Goal: Task Accomplishment & Management: Use online tool/utility

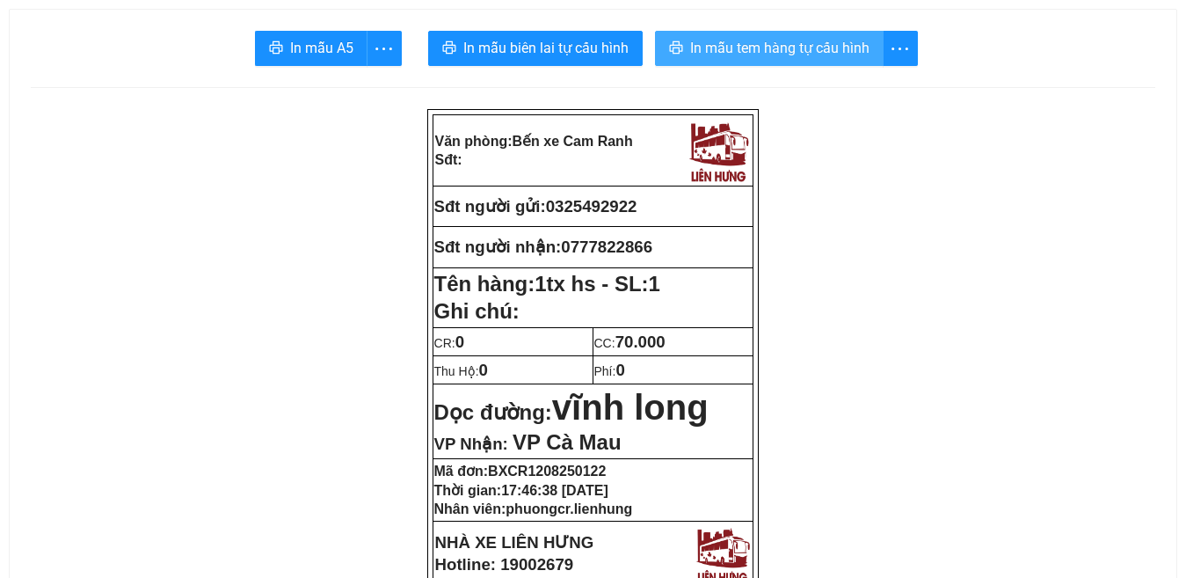
click at [835, 38] on span "In mẫu tem hàng tự cấu hình" at bounding box center [779, 48] width 179 height 22
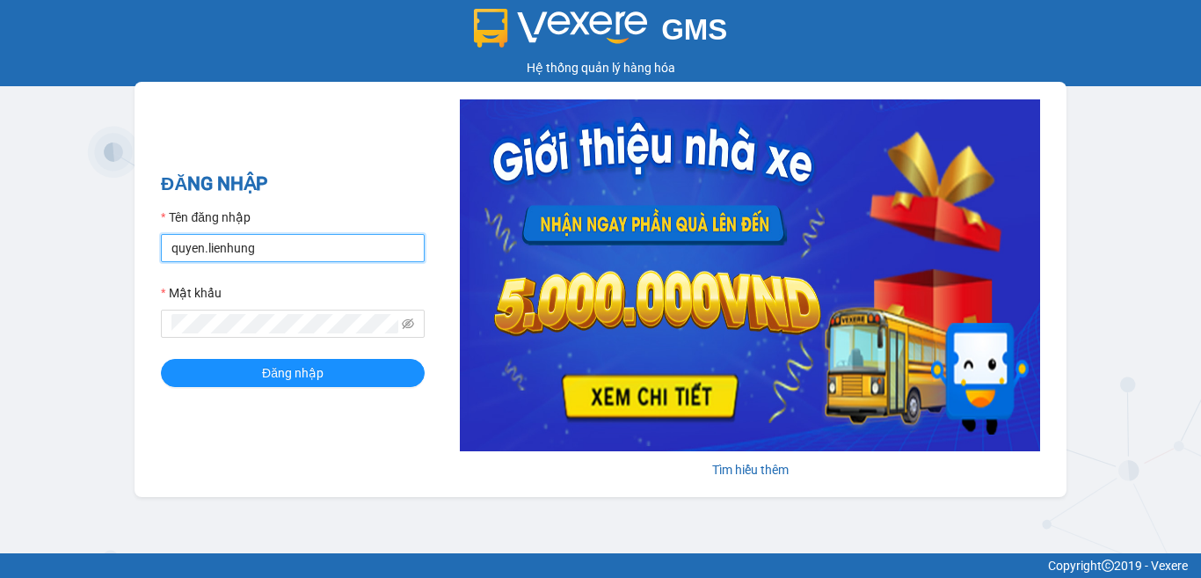
drag, startPoint x: 298, startPoint y: 250, endPoint x: 300, endPoint y: 259, distance: 9.8
click at [298, 250] on input "quyen.lienhung" at bounding box center [293, 248] width 264 height 28
type input "phuongcr.lienhung"
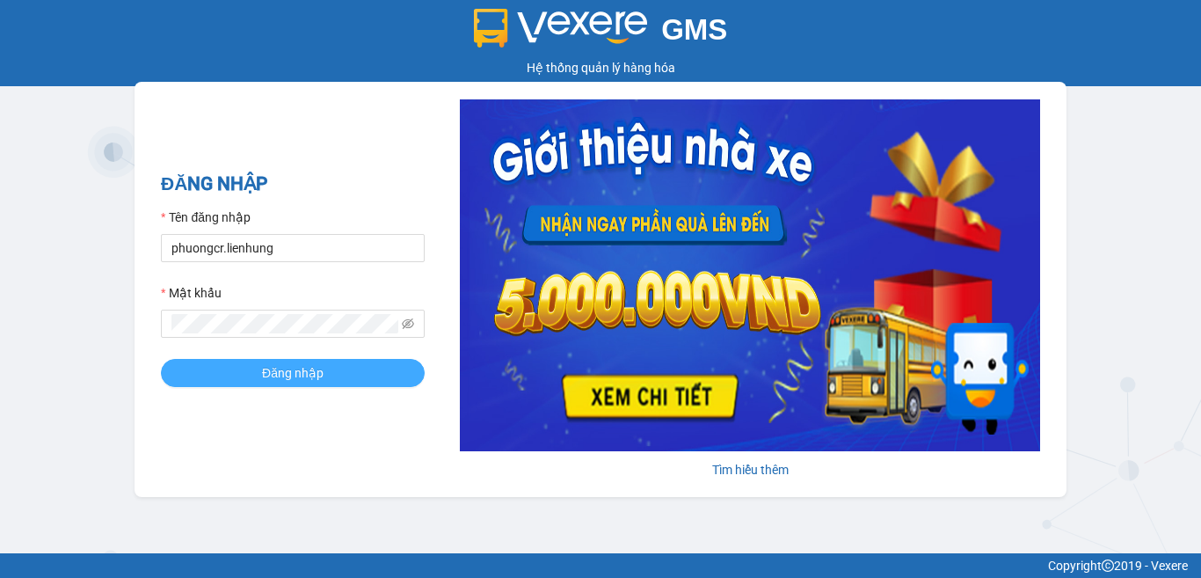
click at [320, 370] on span "Đăng nhập" at bounding box center [293, 372] width 62 height 19
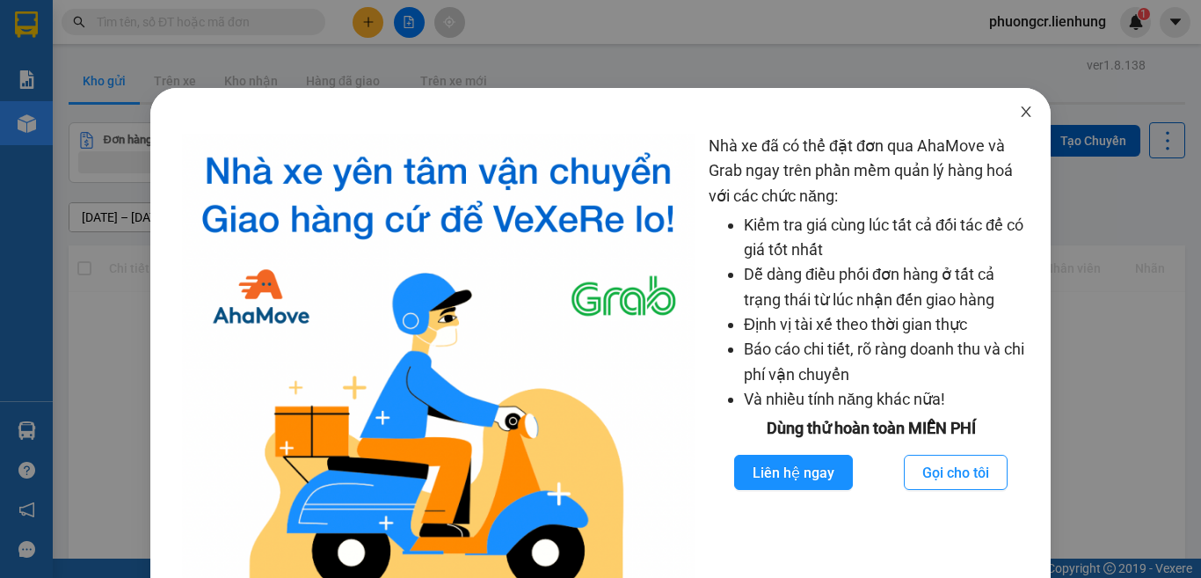
click at [1019, 111] on icon "close" at bounding box center [1026, 112] width 14 height 14
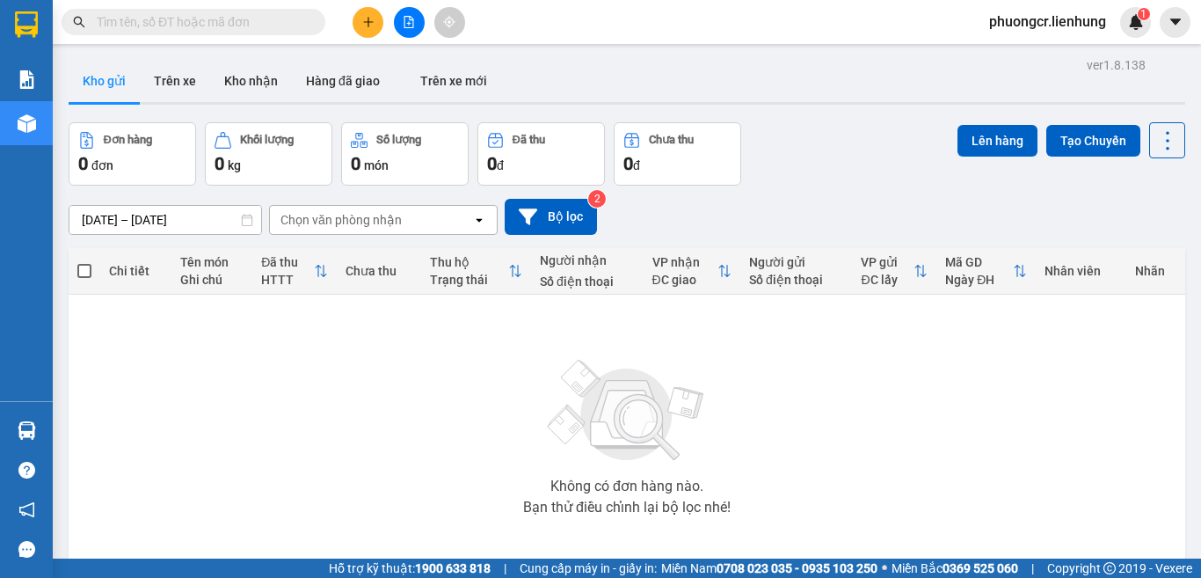
click at [273, 23] on input "text" at bounding box center [201, 21] width 208 height 19
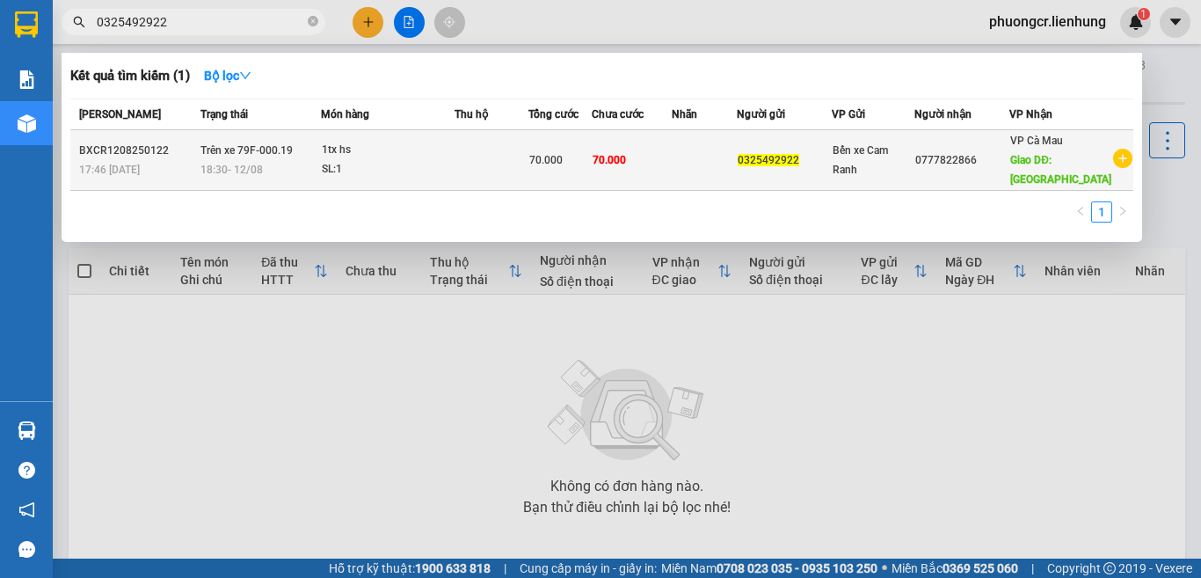
type input "0325492922"
click at [419, 171] on div "SL: 1" at bounding box center [388, 169] width 132 height 19
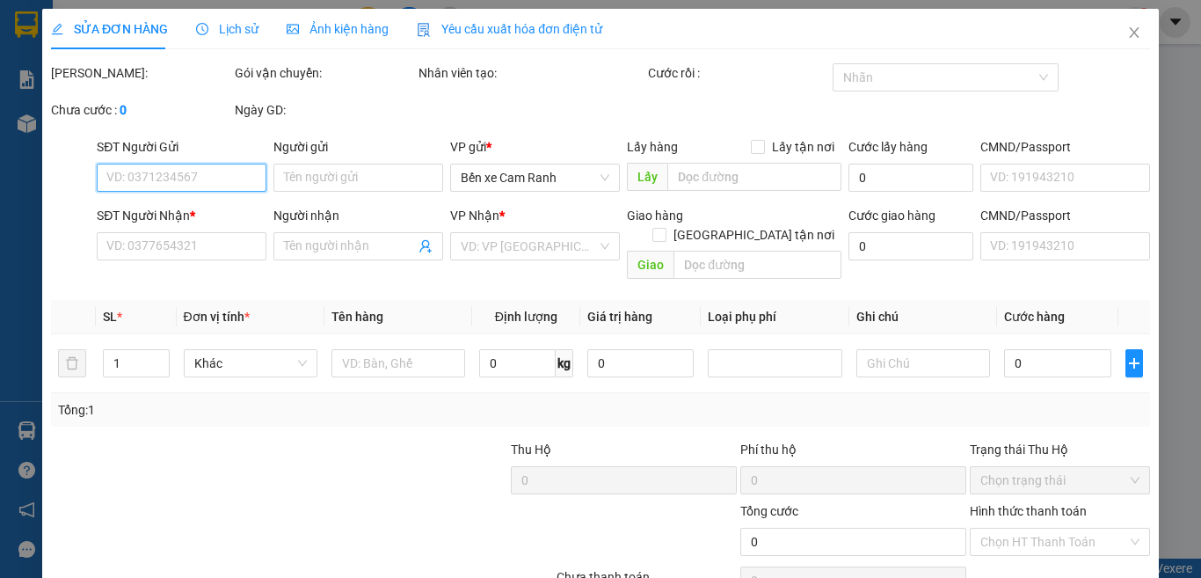
type input "0325492922"
type input "0777822866"
type input "vĩnh long"
type input "70.000"
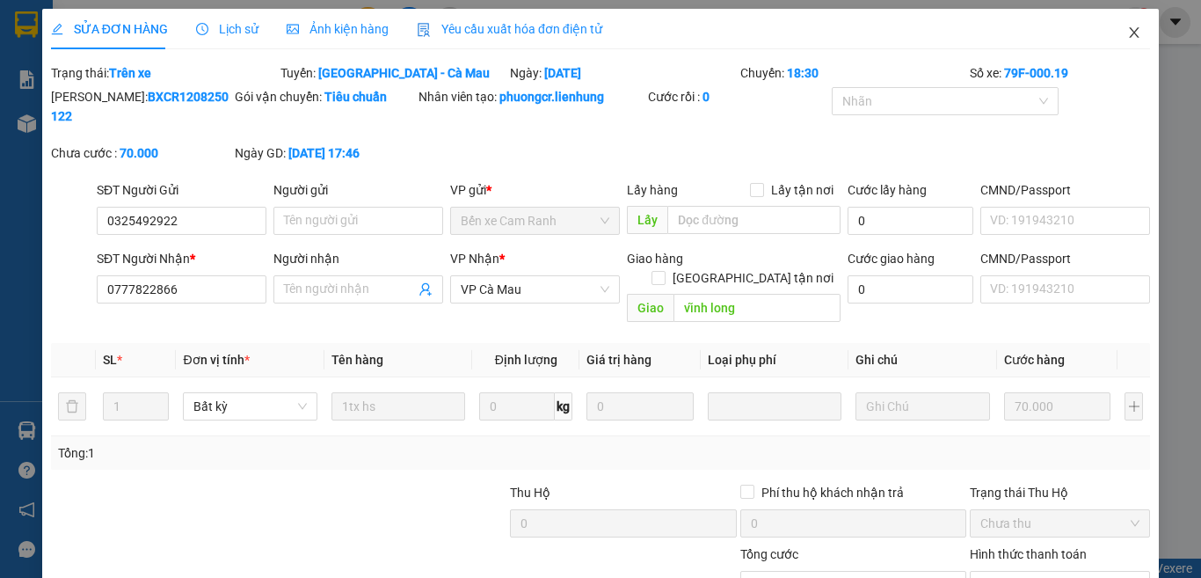
click at [1127, 29] on icon "close" at bounding box center [1134, 32] width 14 height 14
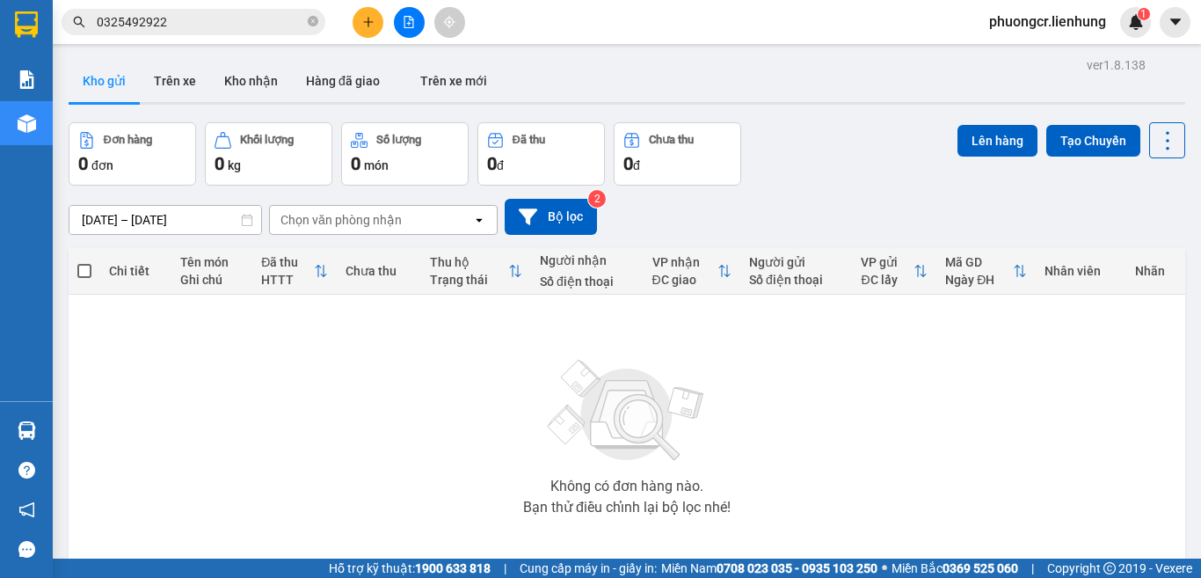
click at [259, 25] on input "0325492922" at bounding box center [201, 21] width 208 height 19
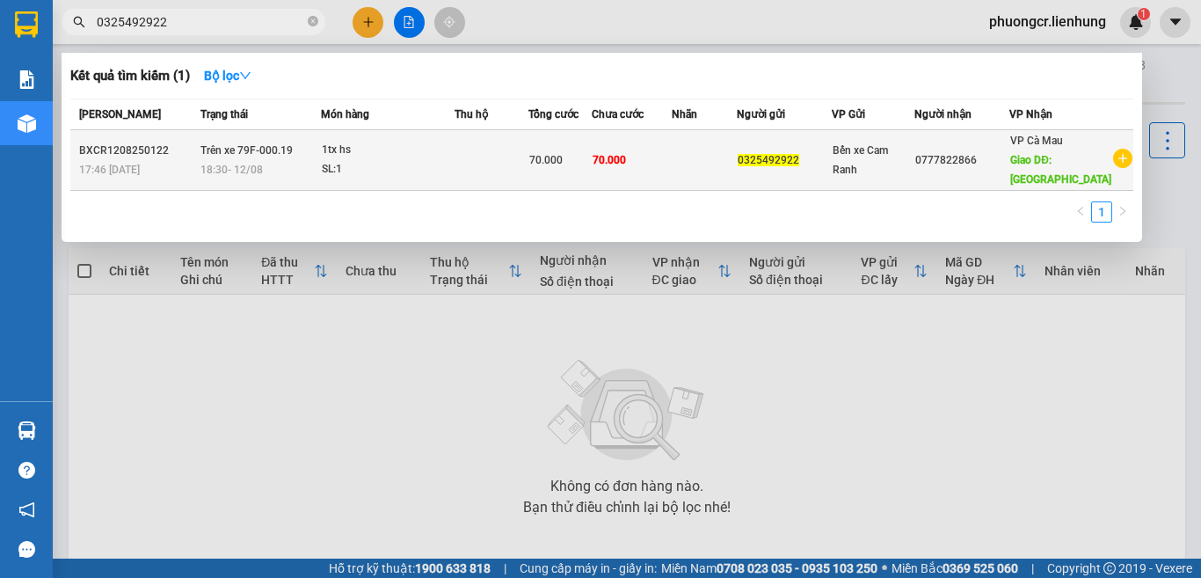
click at [1119, 160] on icon "plus-circle" at bounding box center [1122, 158] width 19 height 19
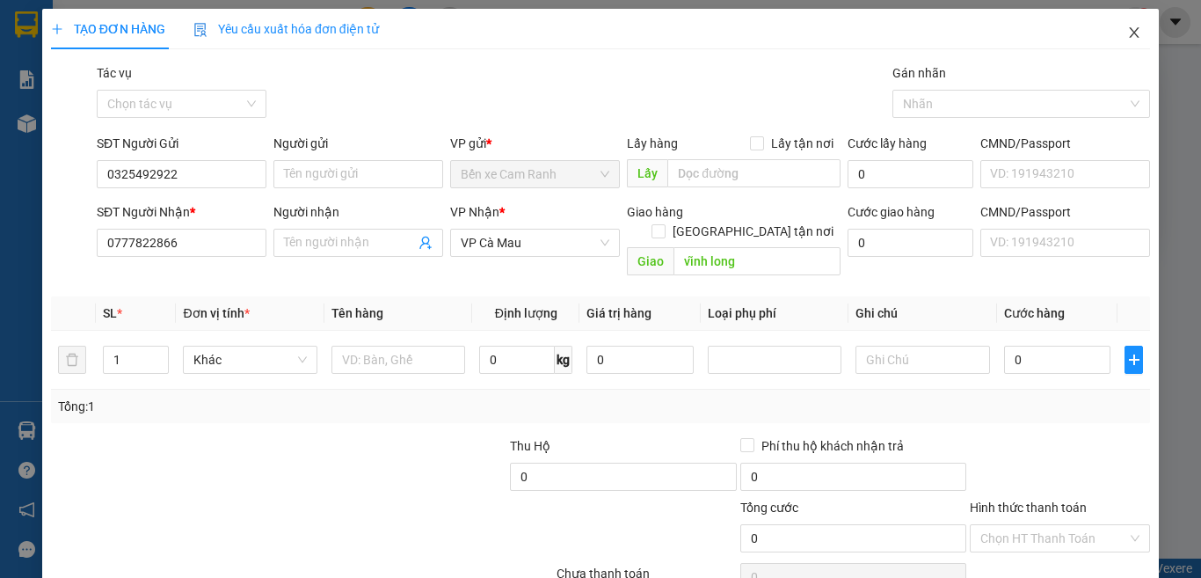
click at [1127, 32] on icon "close" at bounding box center [1134, 32] width 14 height 14
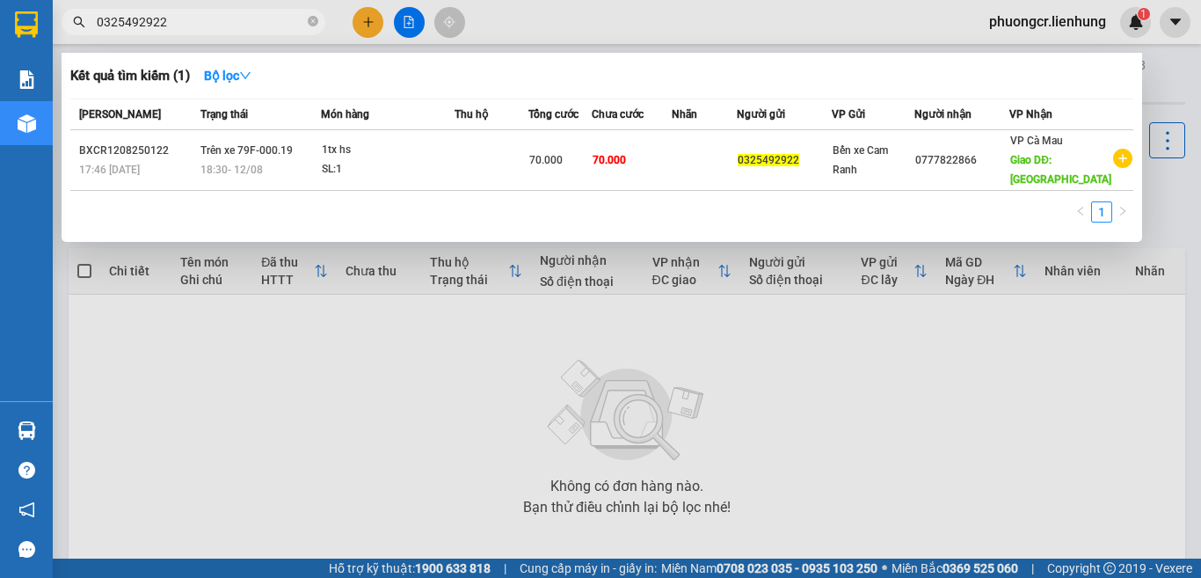
click at [371, 22] on div at bounding box center [600, 289] width 1201 height 578
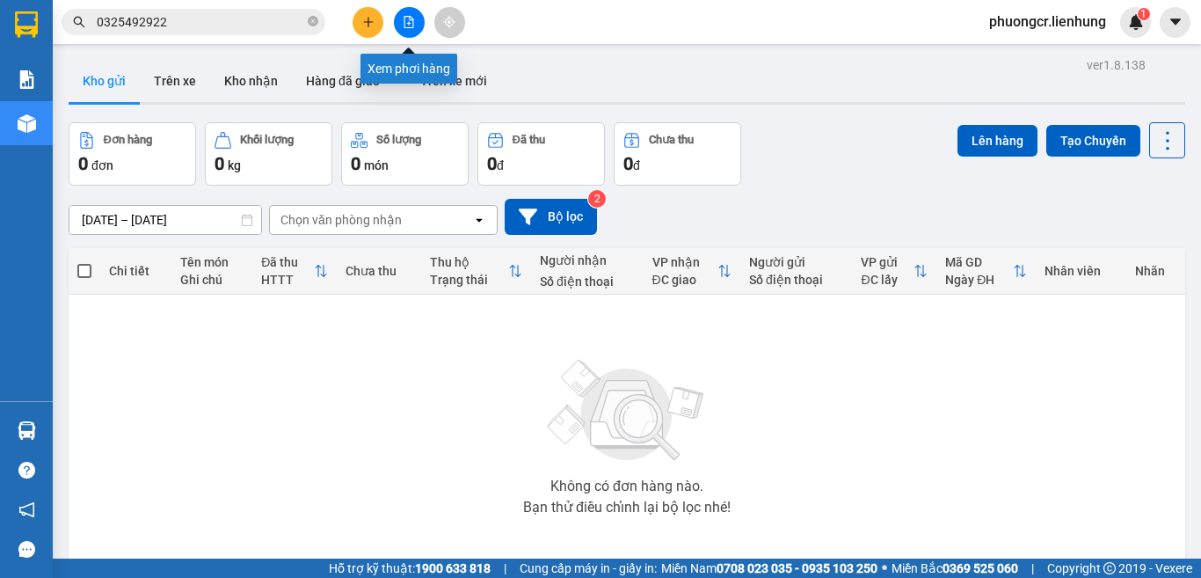
click at [405, 20] on icon "file-add" at bounding box center [409, 22] width 12 height 12
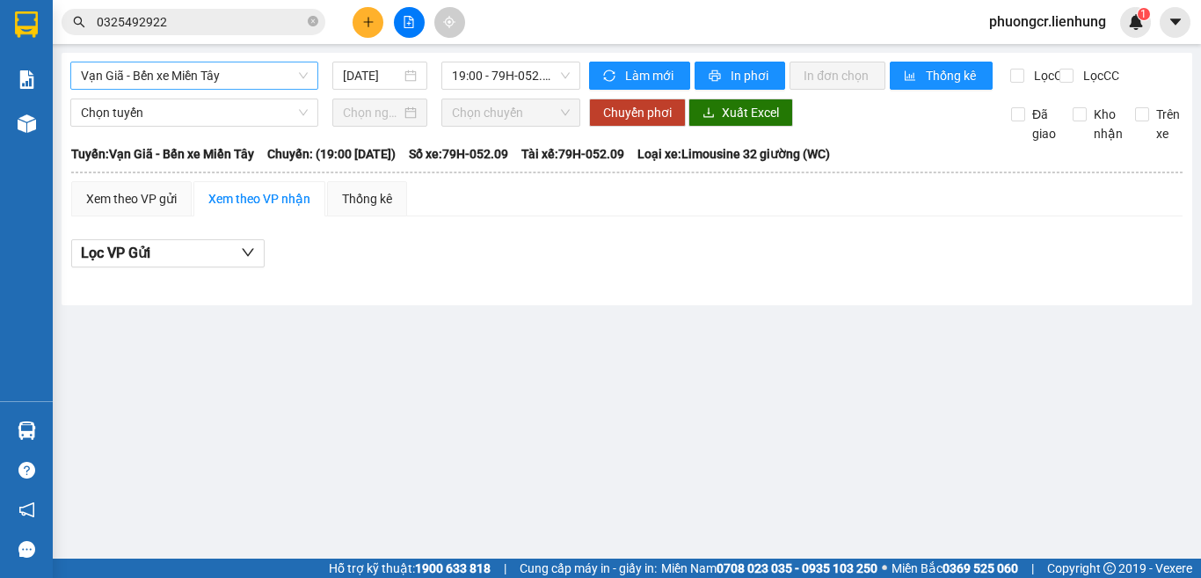
click at [242, 74] on span "Vạn Giã - Bến xe Miền Tây" at bounding box center [194, 75] width 227 height 26
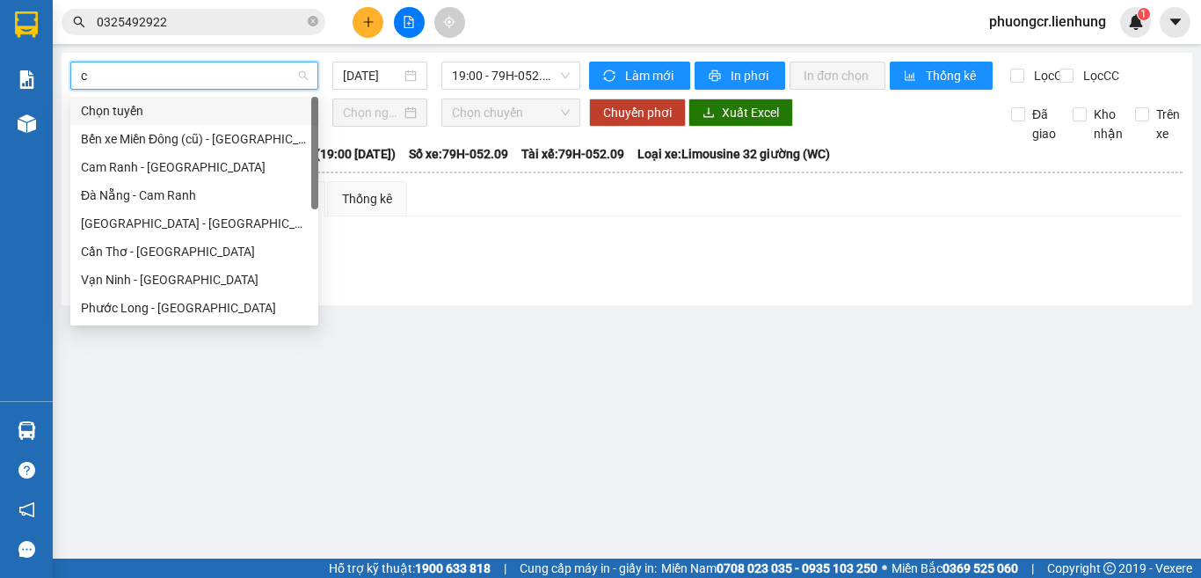
type input "ca"
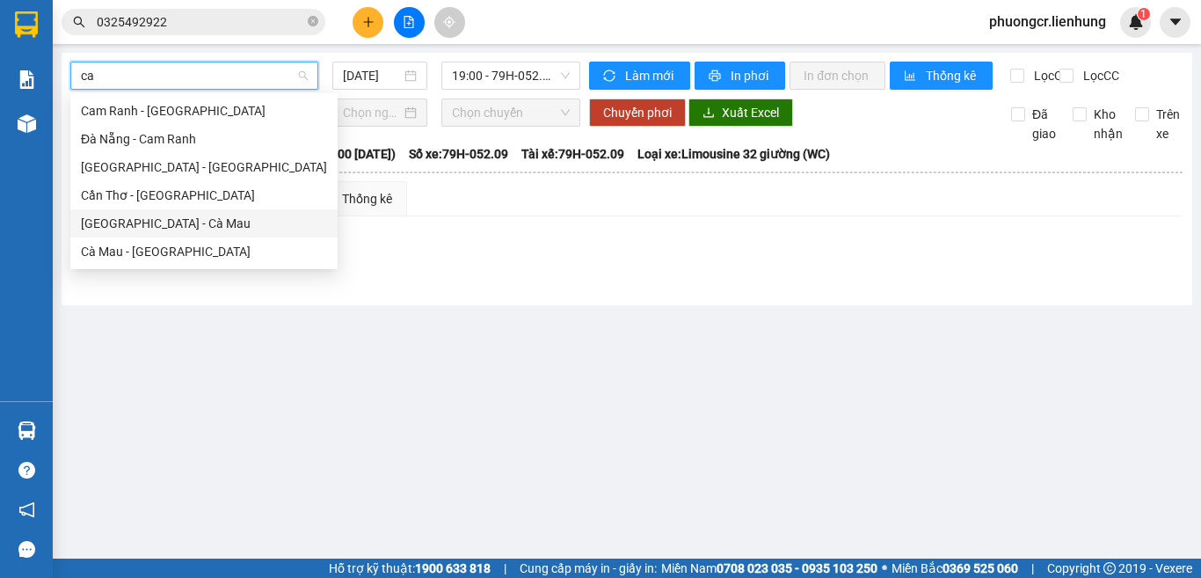
click at [175, 222] on div "Nha Trang - Cà Mau" at bounding box center [204, 223] width 246 height 19
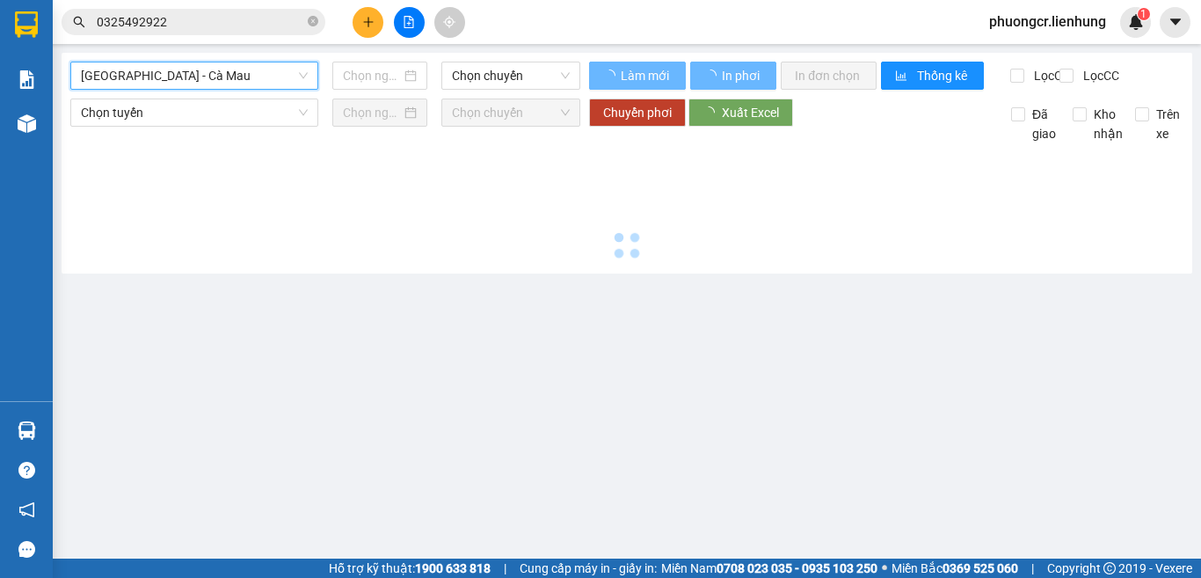
type input "12/08/2025"
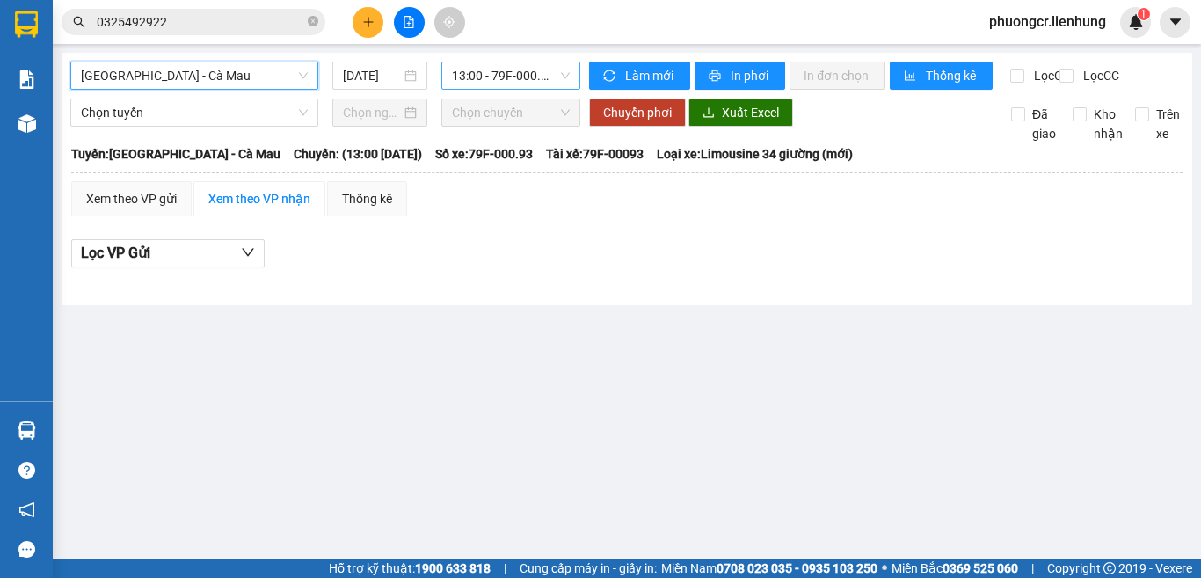
click at [531, 78] on span "13:00 - 79F-000.93" at bounding box center [511, 75] width 118 height 26
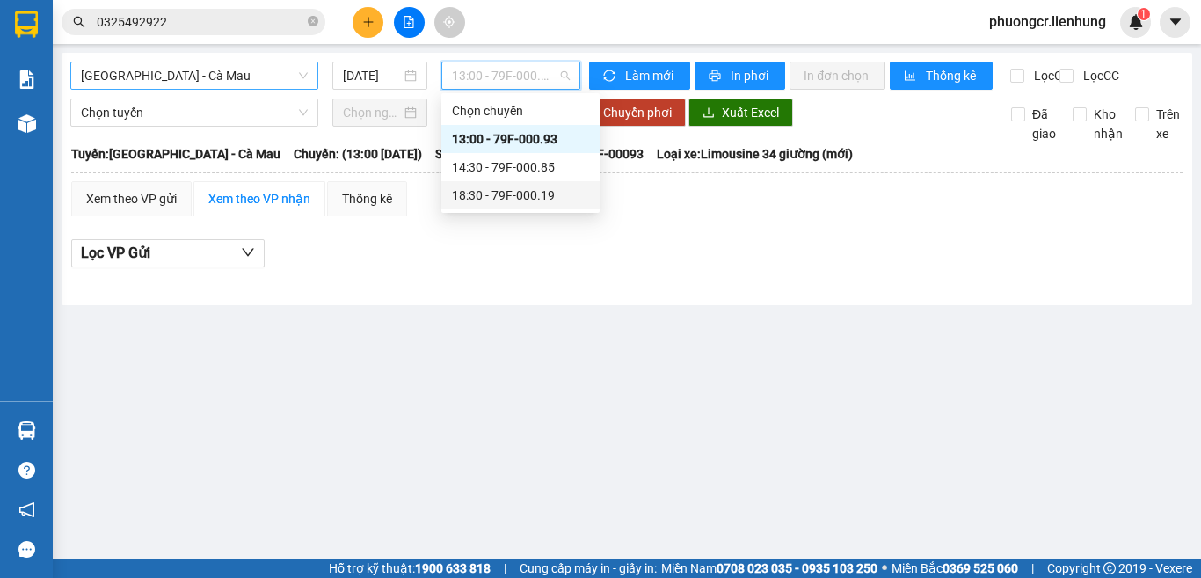
click at [510, 194] on div "18:30 - 79F-000.19" at bounding box center [520, 195] width 137 height 19
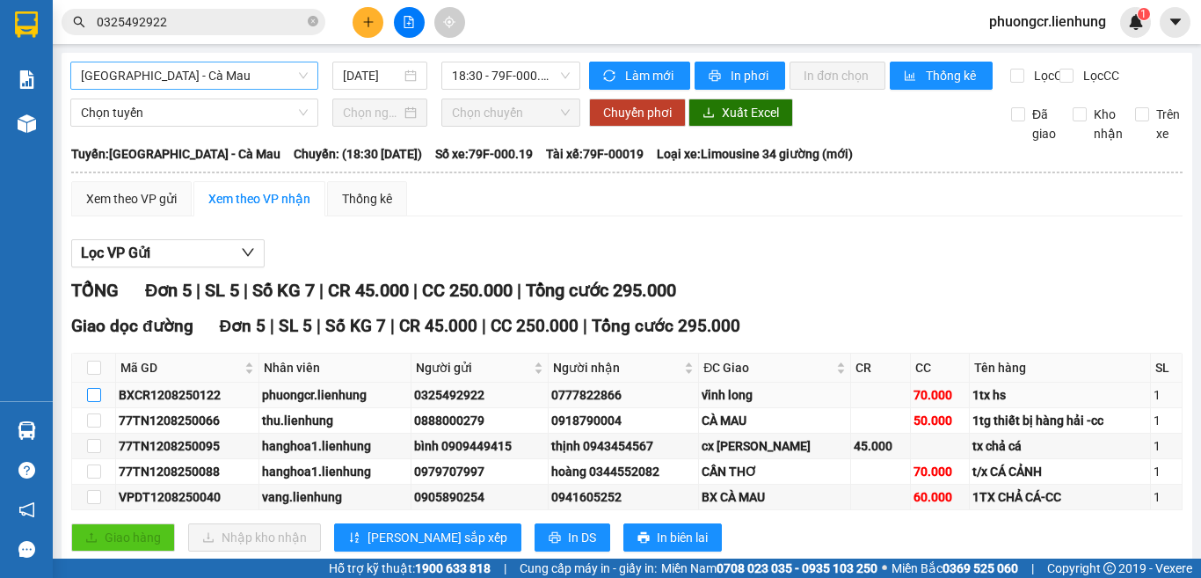
click at [92, 402] on input "checkbox" at bounding box center [94, 395] width 14 height 14
checkbox input "true"
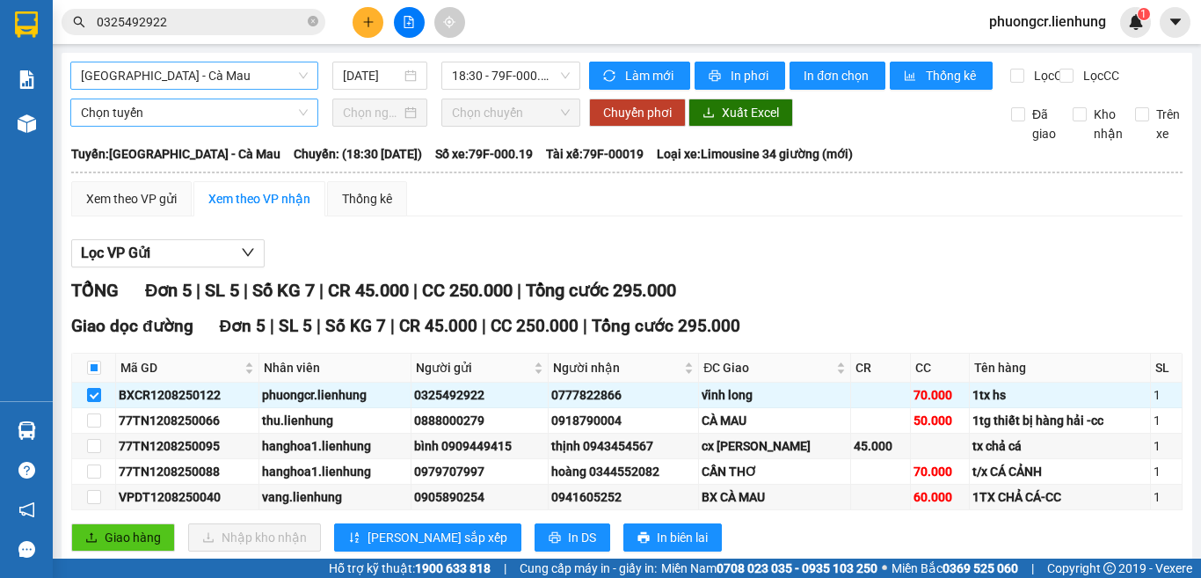
click at [260, 126] on span "Chọn tuyến" at bounding box center [194, 112] width 227 height 26
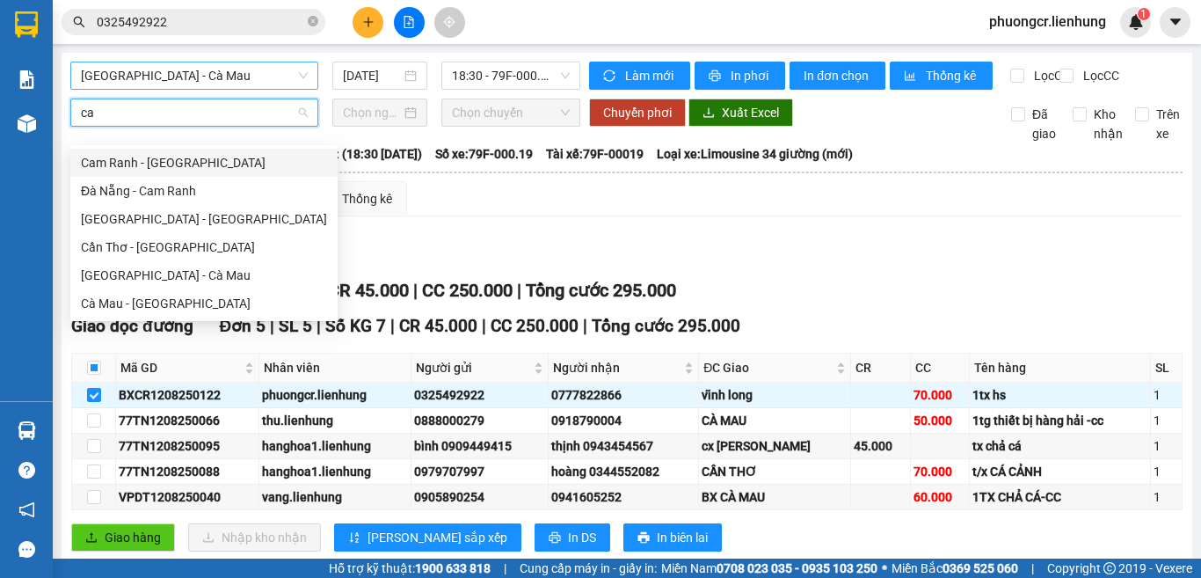
type input "can"
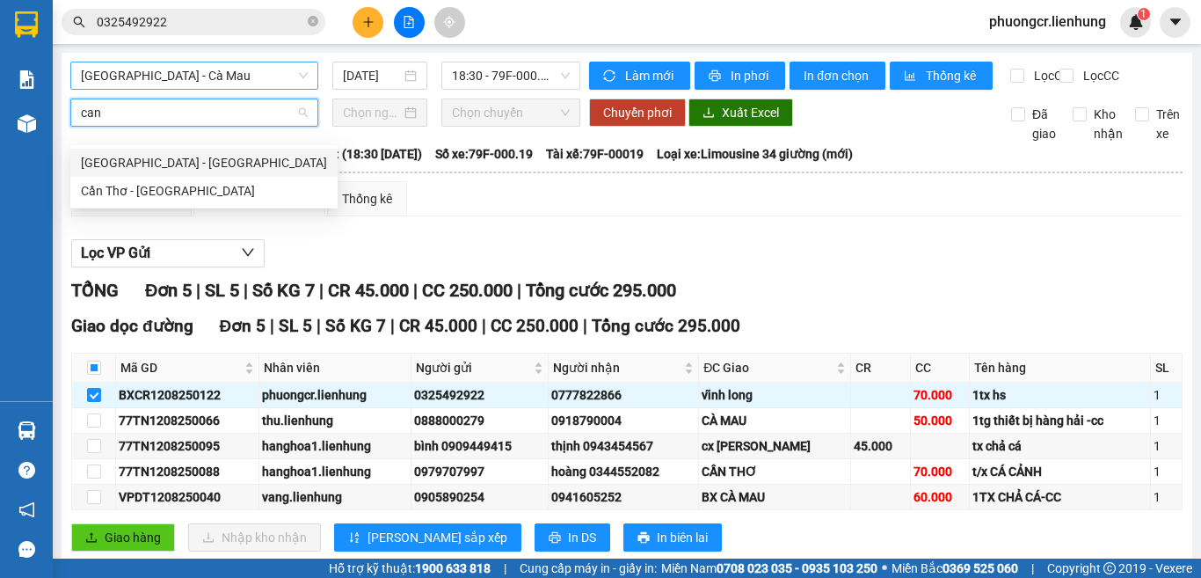
click at [151, 163] on div "Nha Trang - Cần Thơ" at bounding box center [204, 162] width 246 height 19
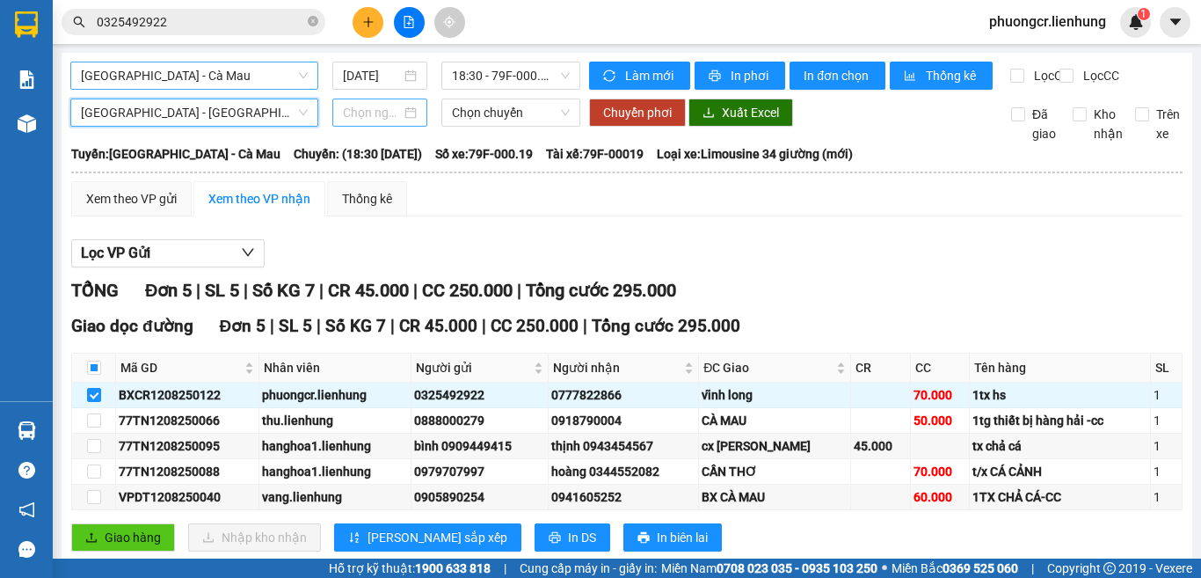
click at [393, 121] on input at bounding box center [372, 112] width 58 height 19
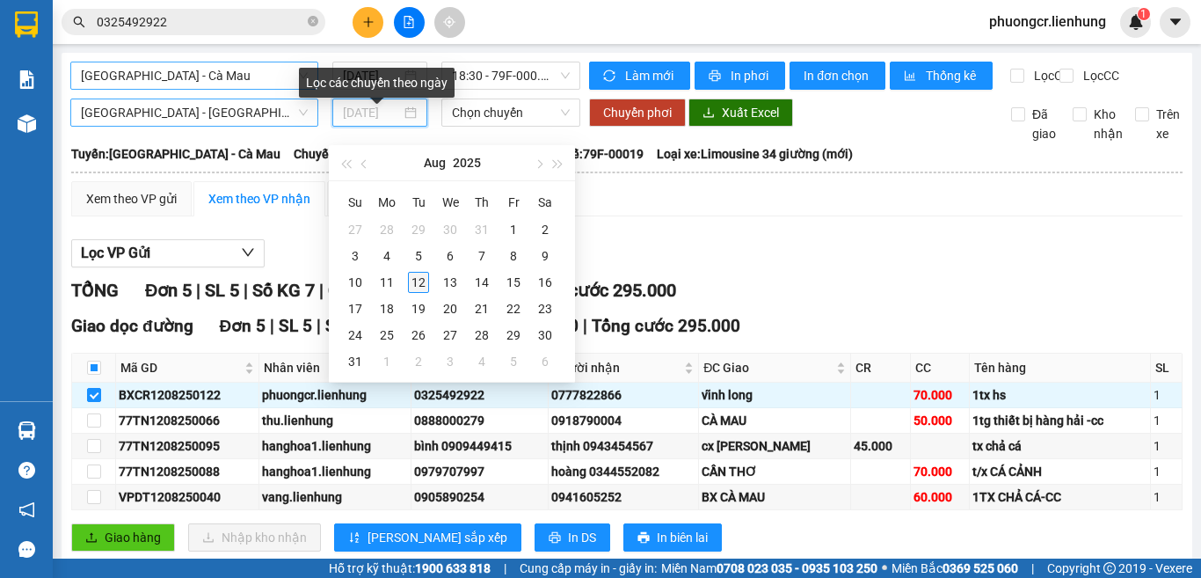
type input "12/08/2025"
click at [418, 277] on div "12" at bounding box center [418, 282] width 21 height 21
type input "12/08/2025"
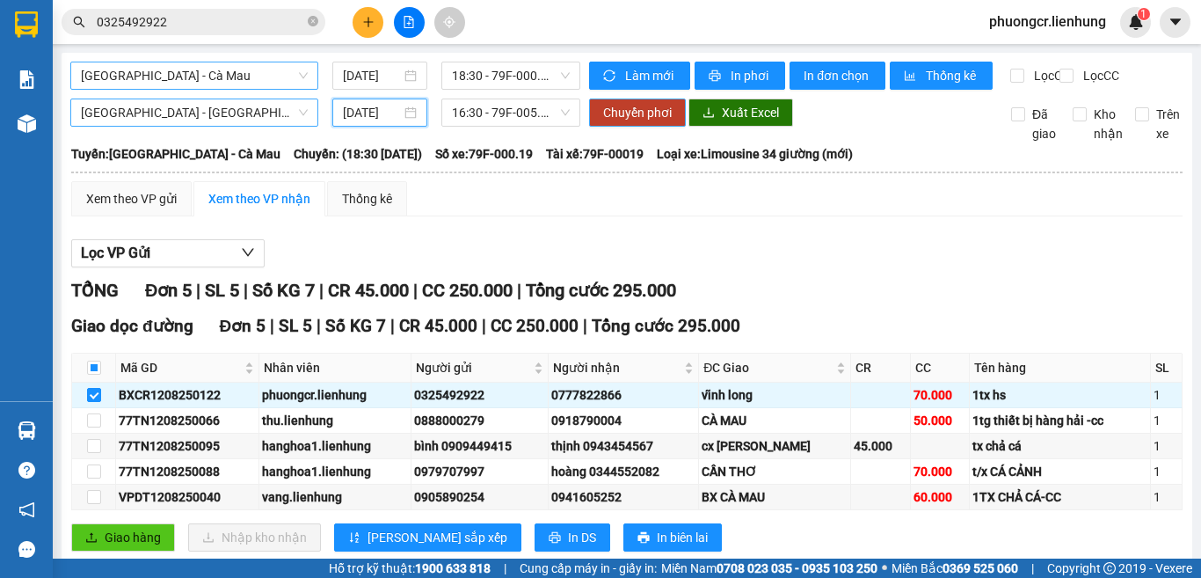
click at [622, 122] on span "Chuyển phơi" at bounding box center [637, 112] width 69 height 19
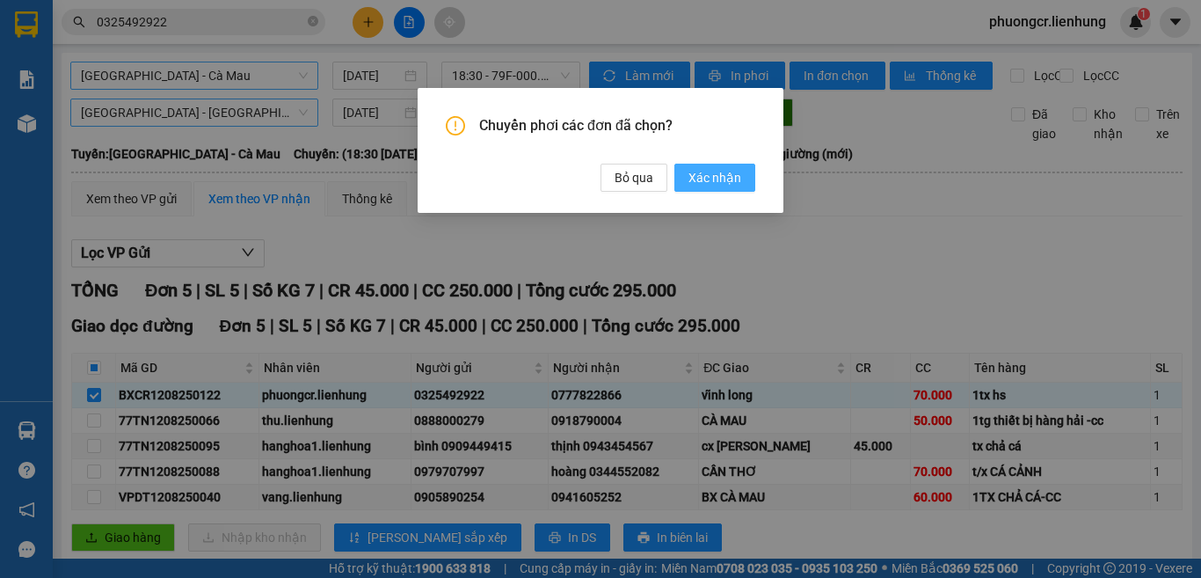
click at [705, 178] on span "Xác nhận" at bounding box center [714, 177] width 53 height 19
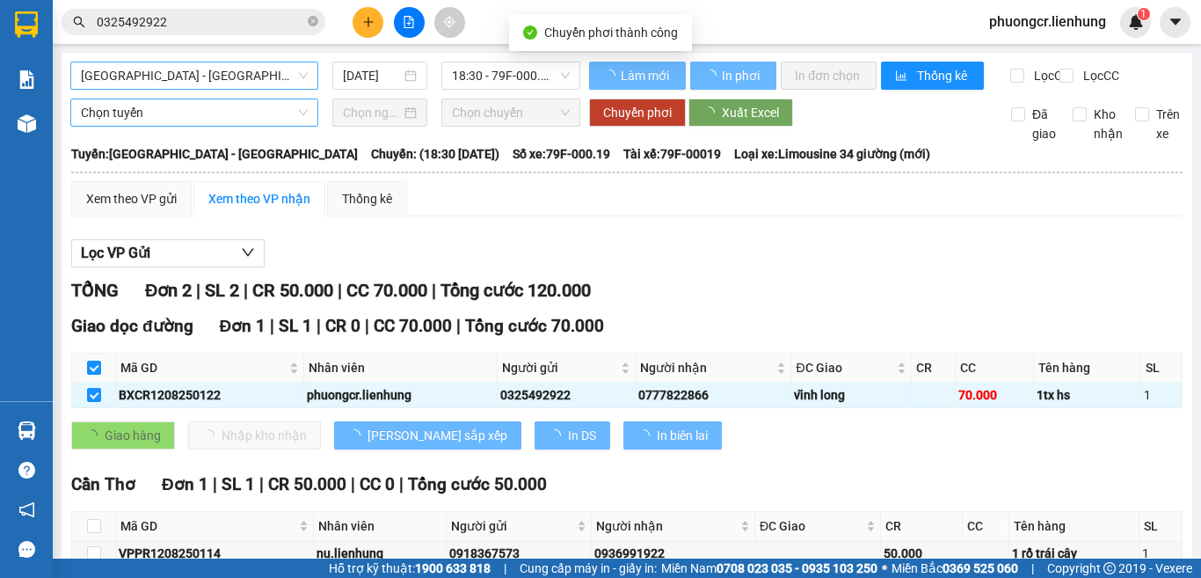
checkbox input "false"
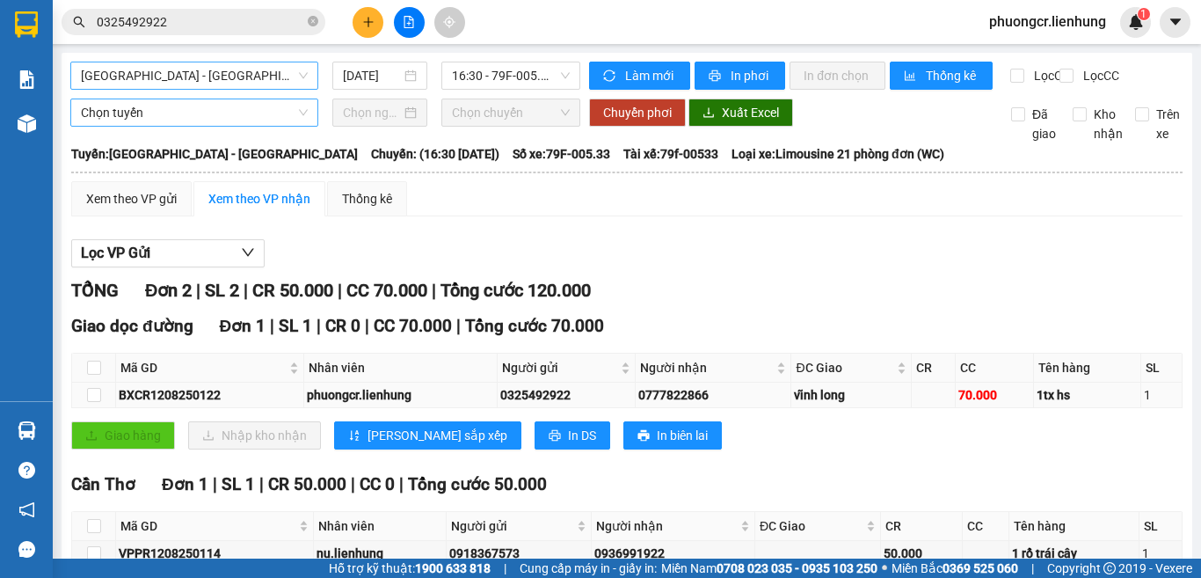
click at [1067, 404] on div "1tx hs" at bounding box center [1087, 394] width 101 height 19
click at [360, 20] on button at bounding box center [368, 22] width 31 height 31
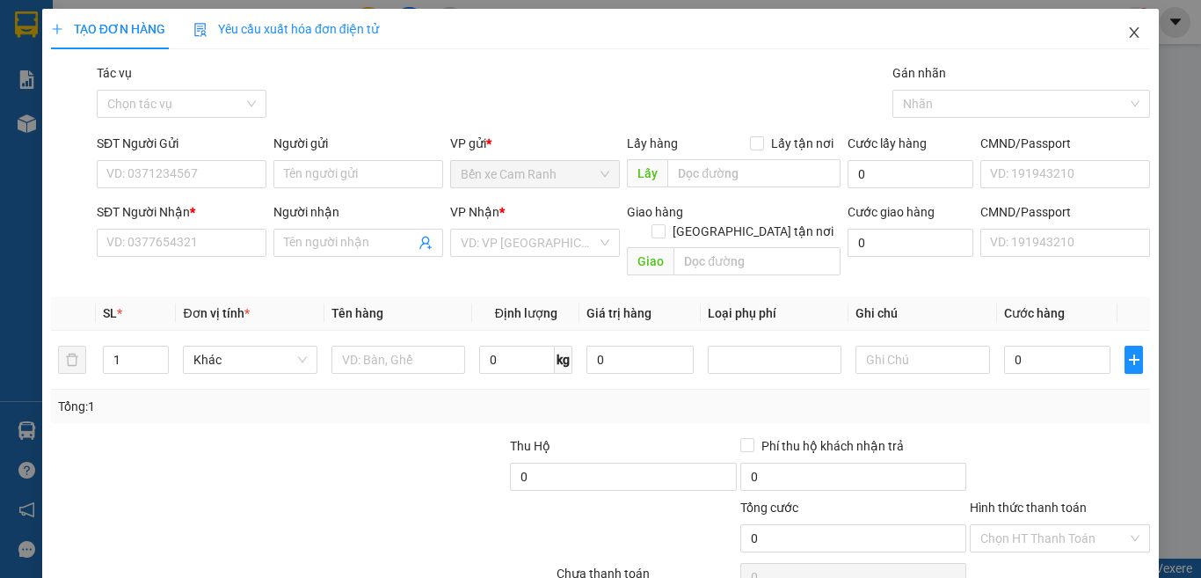
click at [1127, 32] on icon "close" at bounding box center [1134, 32] width 14 height 14
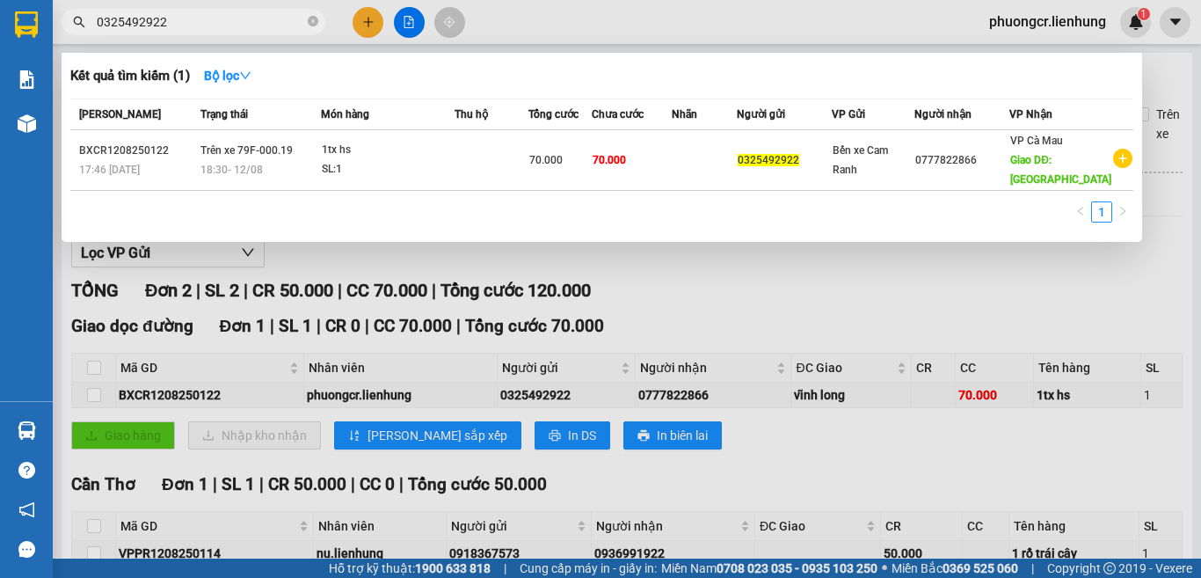
click at [255, 18] on input "0325492922" at bounding box center [201, 21] width 208 height 19
type input "0"
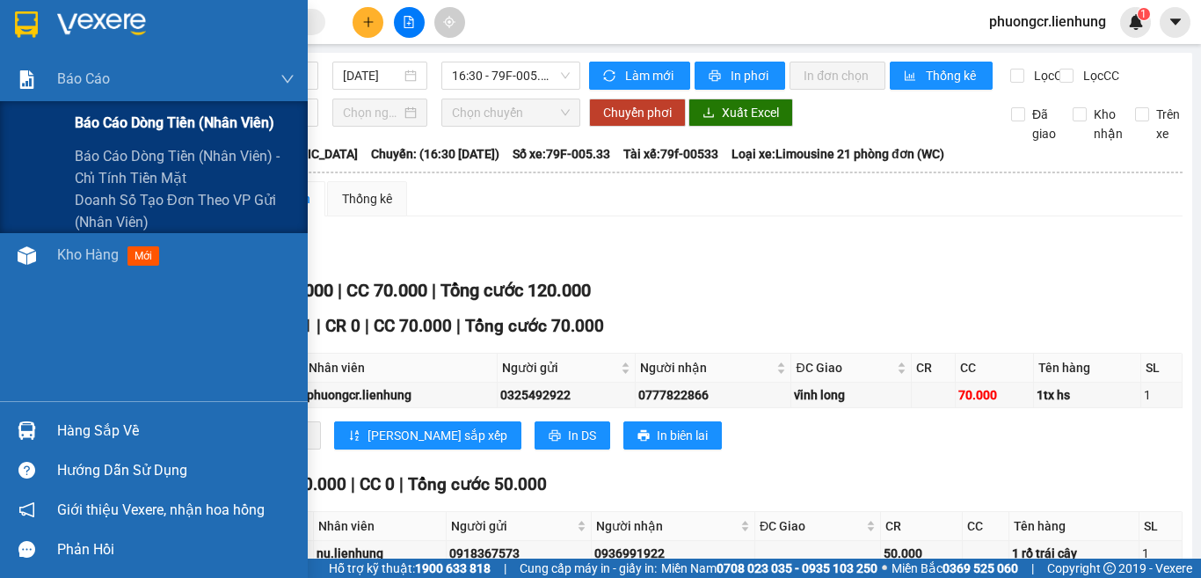
click at [147, 118] on span "Báo cáo dòng tiền (nhân viên)" at bounding box center [175, 123] width 200 height 22
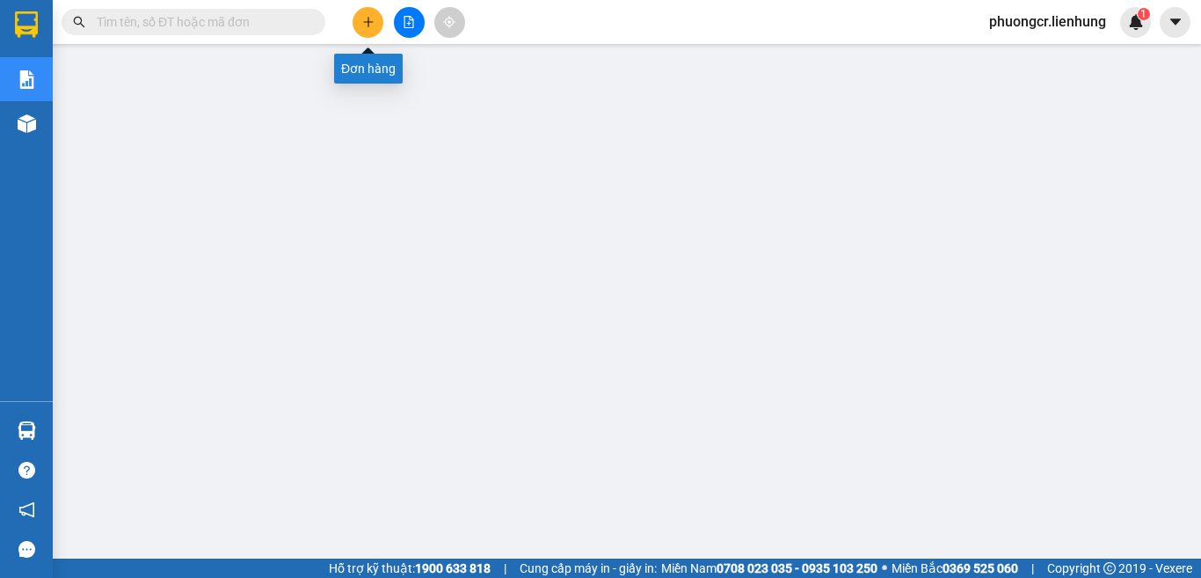
click at [368, 23] on icon "plus" at bounding box center [368, 22] width 1 height 10
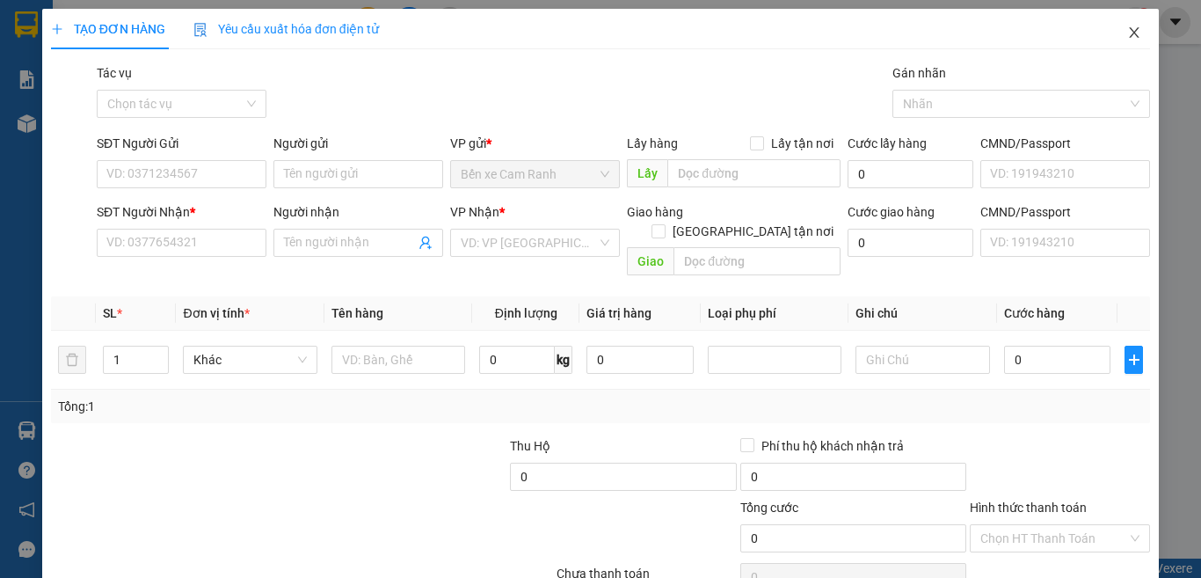
click at [1127, 35] on icon "close" at bounding box center [1134, 32] width 14 height 14
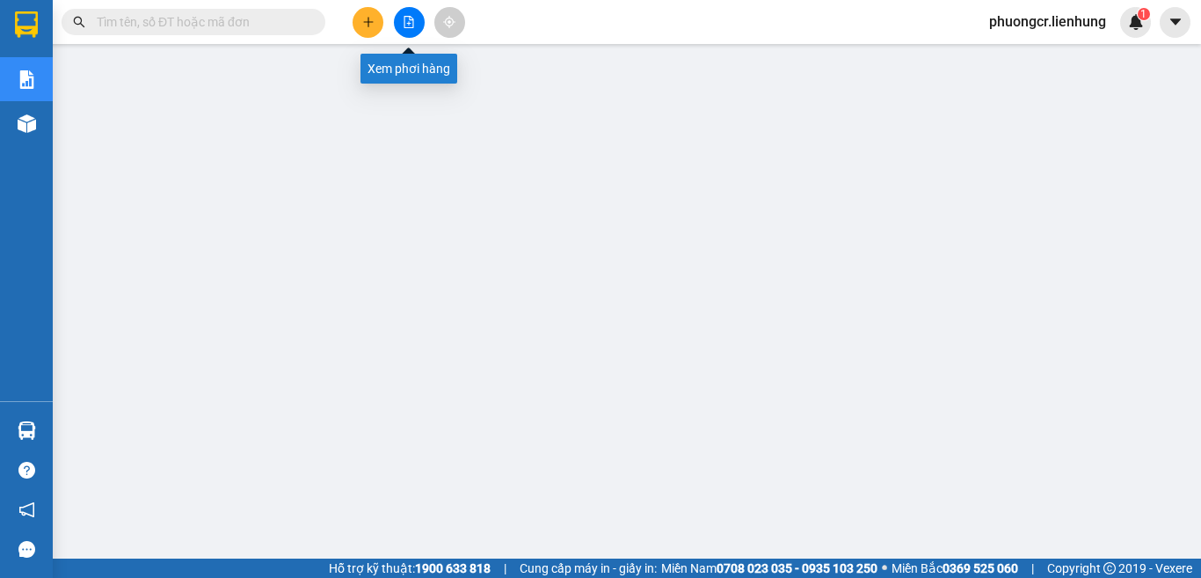
click at [405, 25] on icon "file-add" at bounding box center [409, 22] width 12 height 12
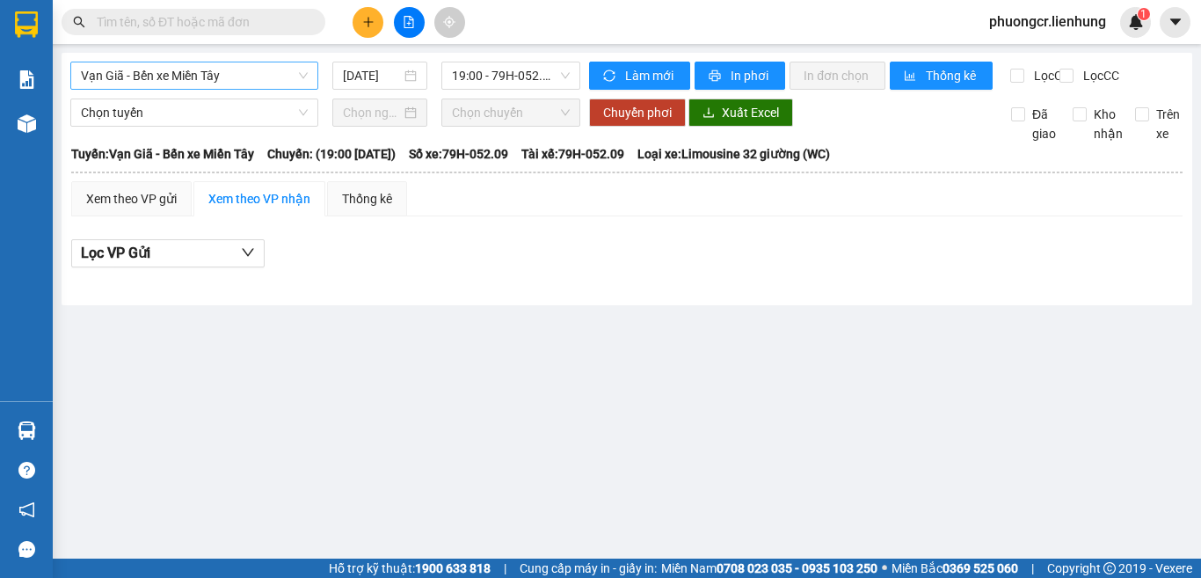
click at [246, 72] on span "Vạn Giã - Bến xe Miền Tây" at bounding box center [194, 75] width 227 height 26
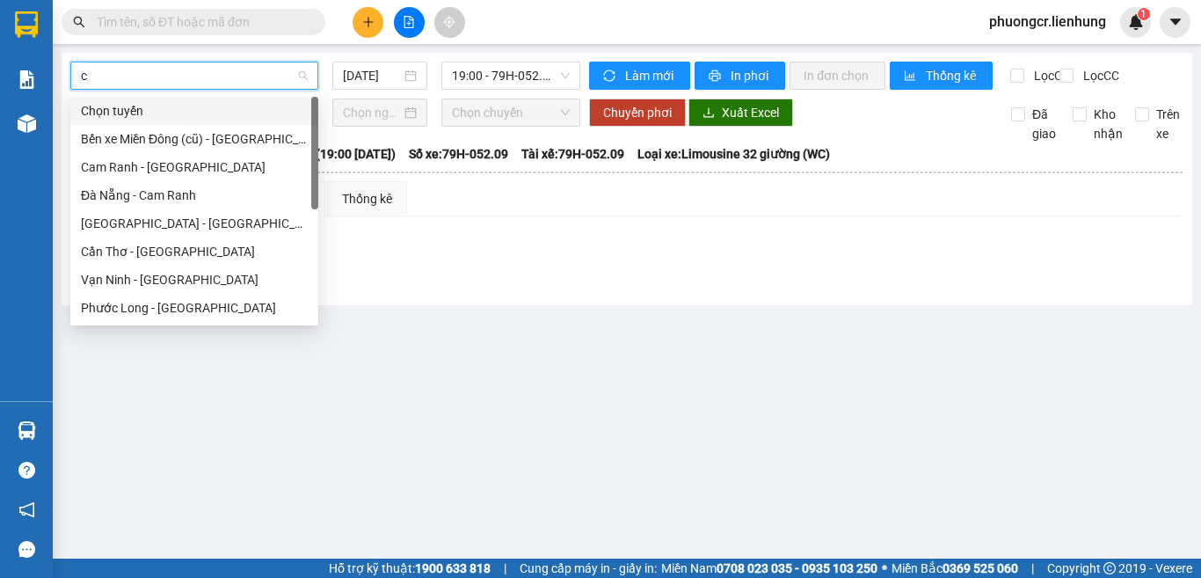
type input "ca"
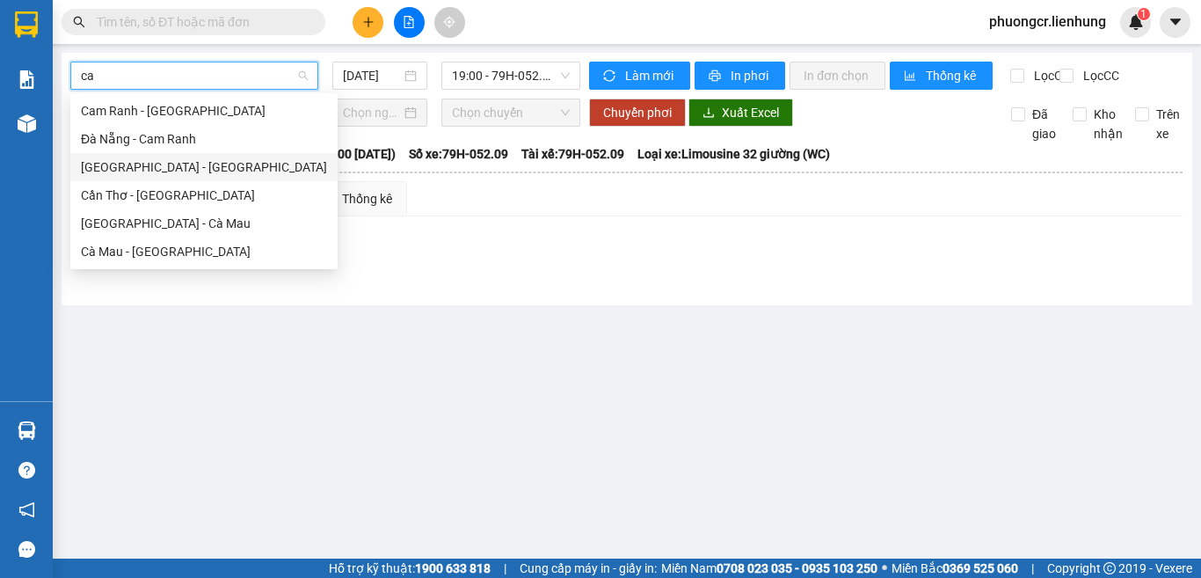
click at [136, 167] on div "Nha Trang - Cần Thơ" at bounding box center [204, 166] width 246 height 19
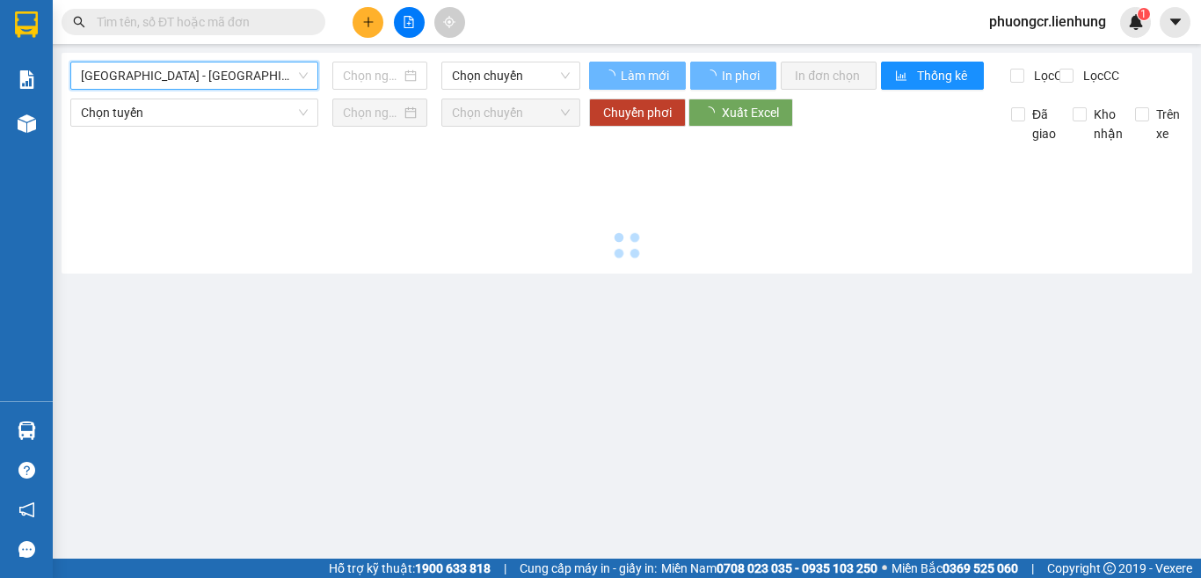
type input "12/08/2025"
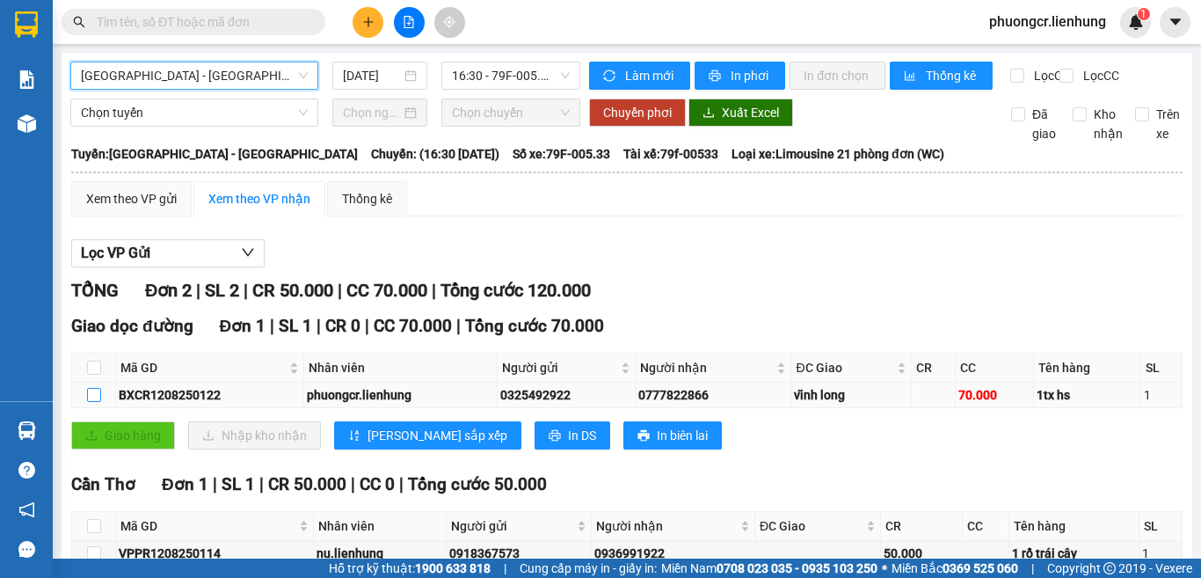
click at [91, 402] on input "checkbox" at bounding box center [94, 395] width 14 height 14
checkbox input "true"
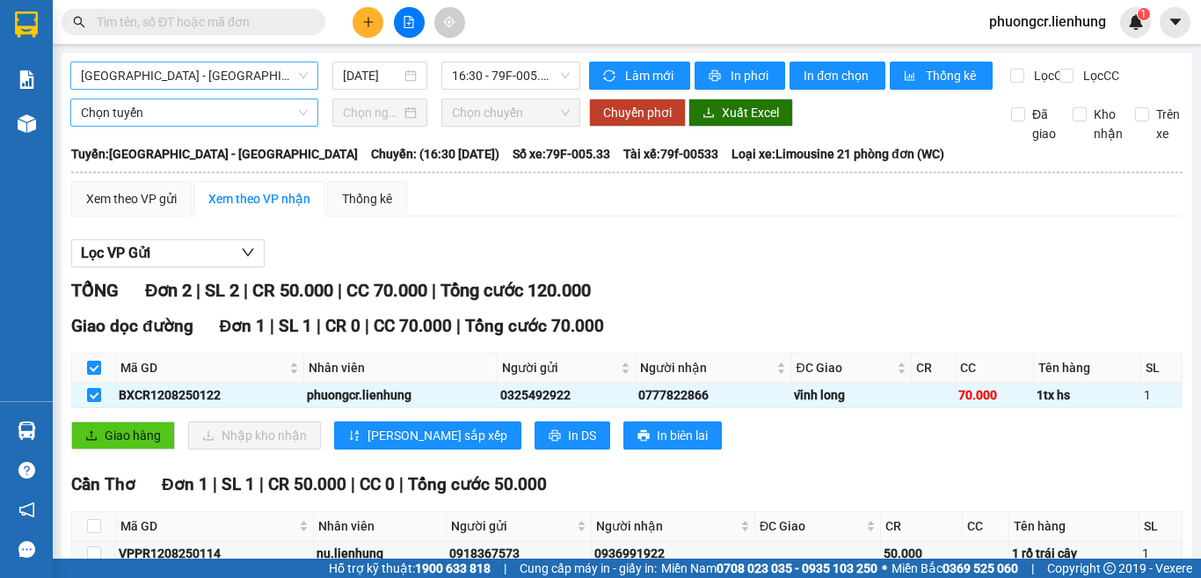
click at [212, 126] on span "Chọn tuyến" at bounding box center [194, 112] width 227 height 26
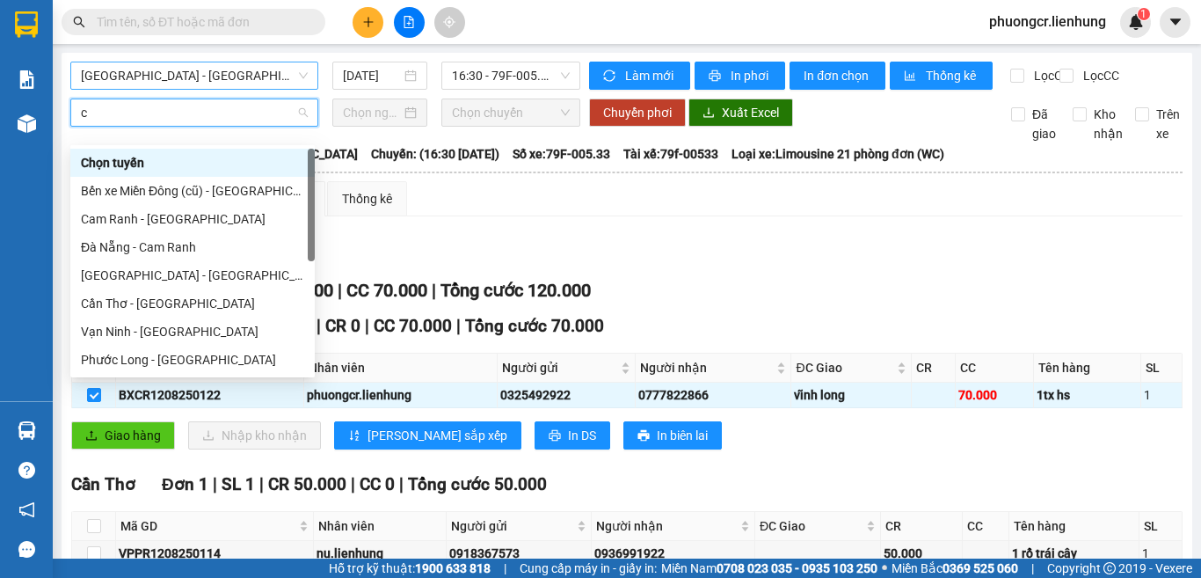
type input "ca"
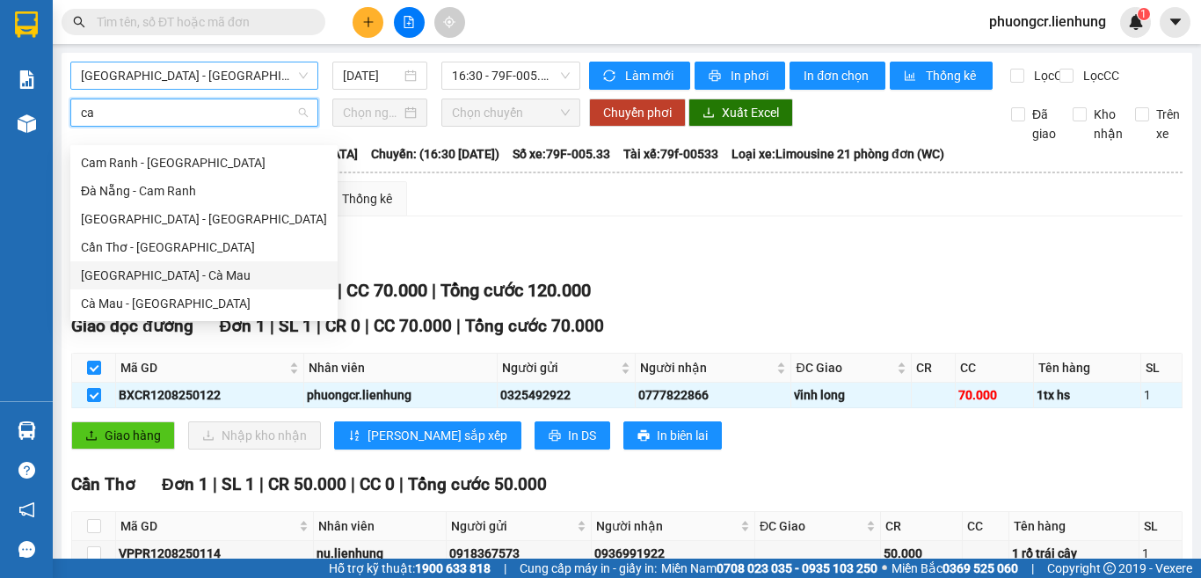
click at [142, 273] on div "Nha Trang - Cà Mau" at bounding box center [204, 275] width 246 height 19
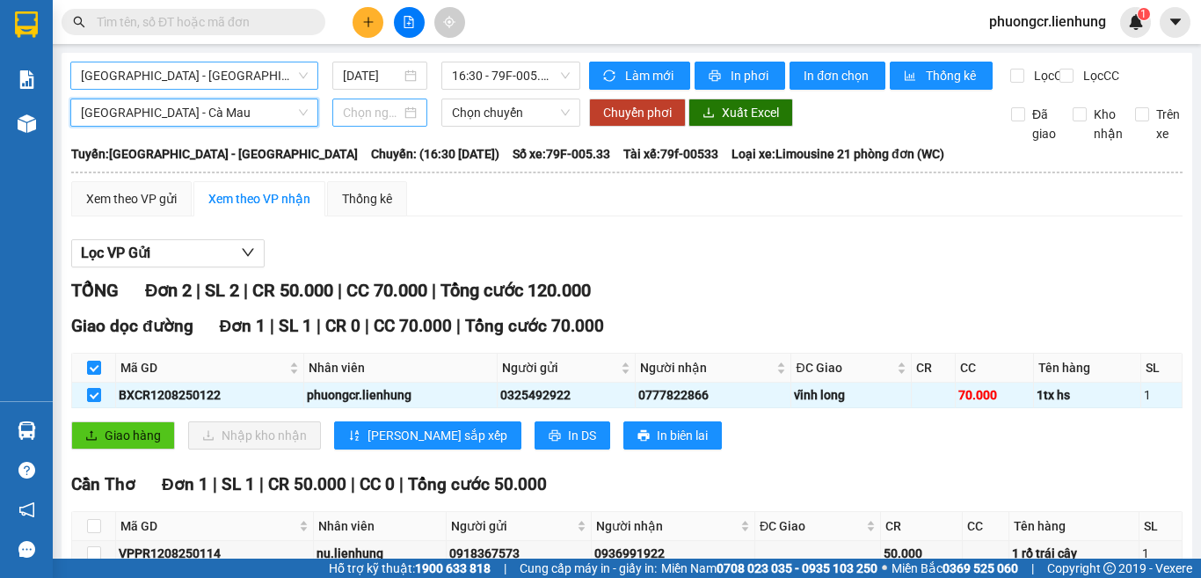
click at [385, 122] on input at bounding box center [372, 112] width 58 height 19
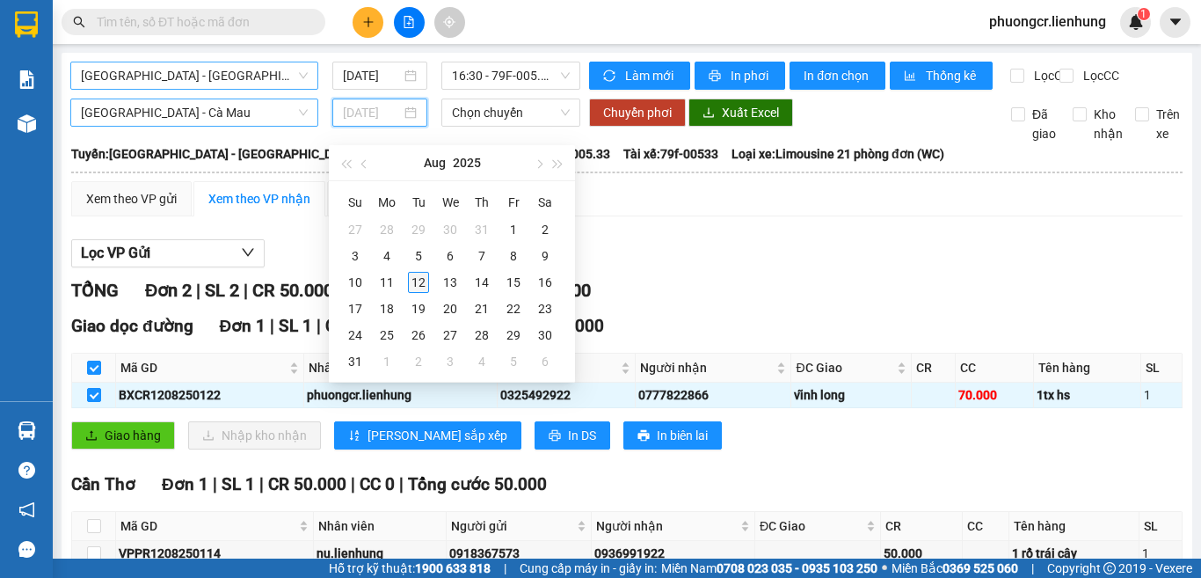
type input "12/08/2025"
click at [411, 277] on div "12" at bounding box center [418, 282] width 21 height 21
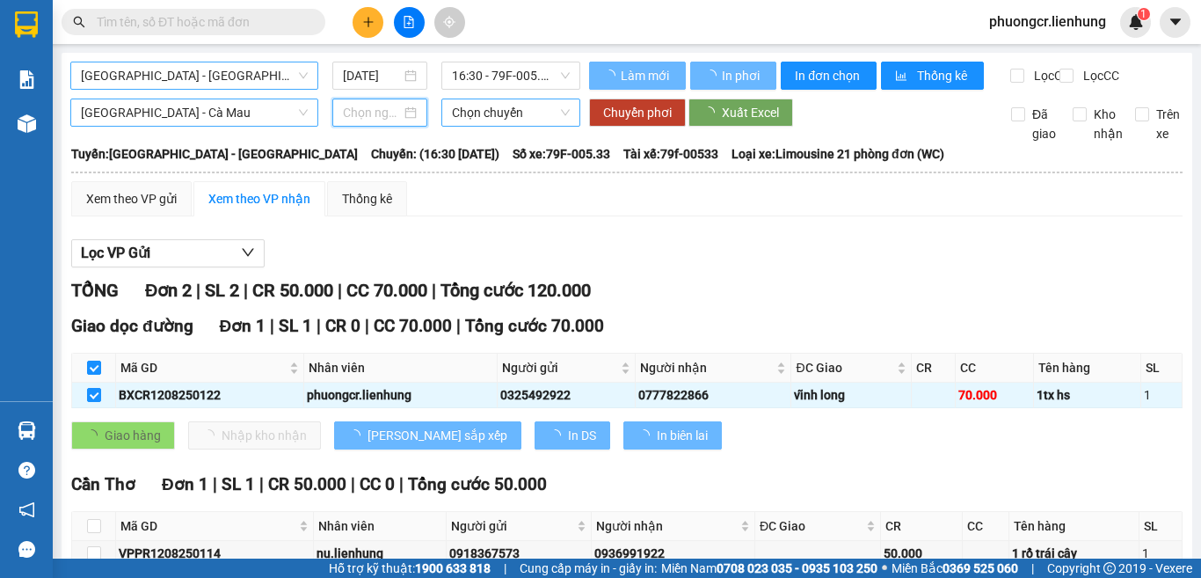
type input "12/08/2025"
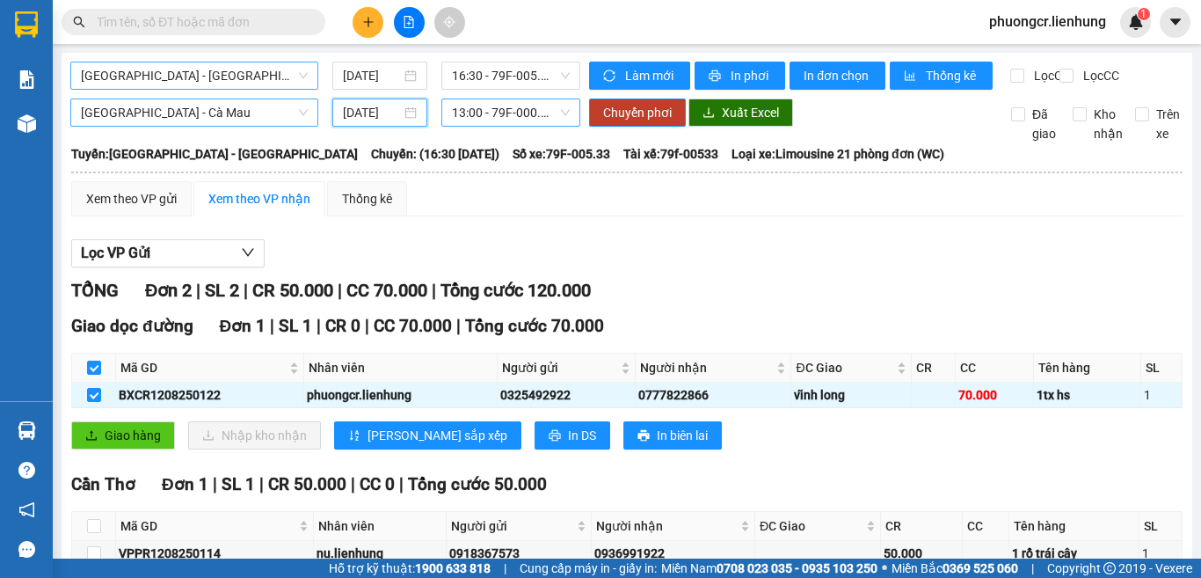
click at [513, 126] on span "13:00 - 79F-000.93" at bounding box center [511, 112] width 118 height 26
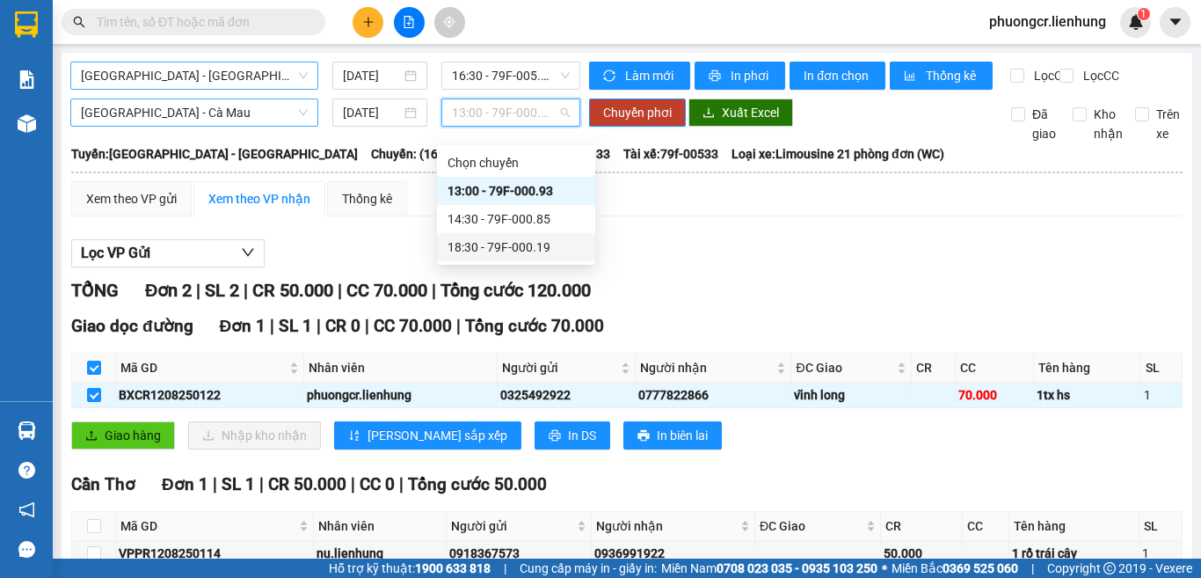
click at [490, 250] on div "18:30 - 79F-000.19" at bounding box center [516, 246] width 137 height 19
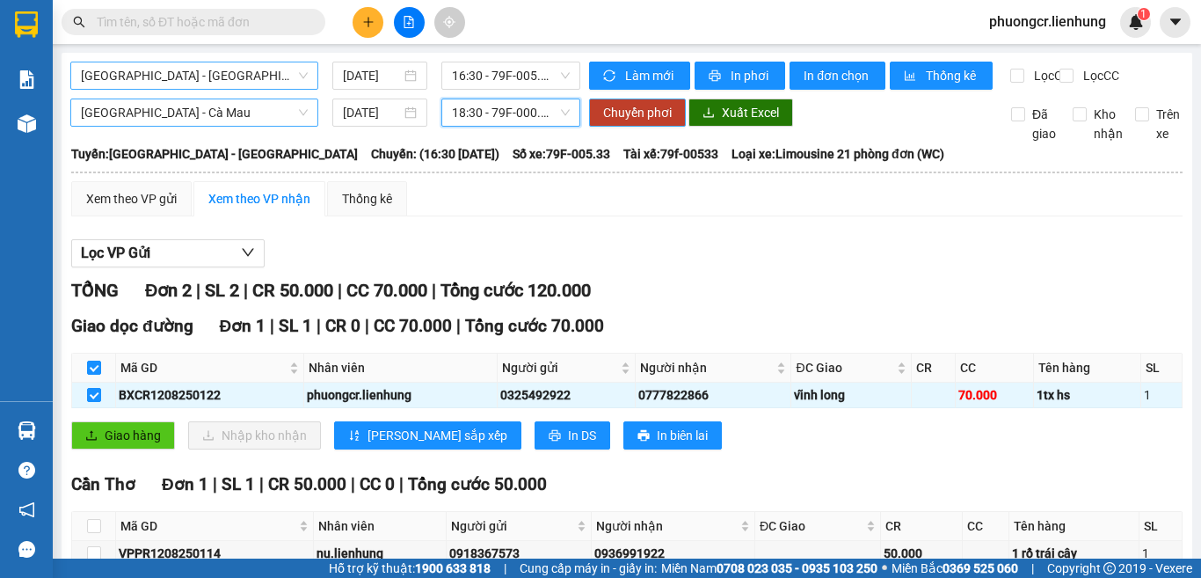
click at [616, 122] on span "Chuyển phơi" at bounding box center [637, 112] width 69 height 19
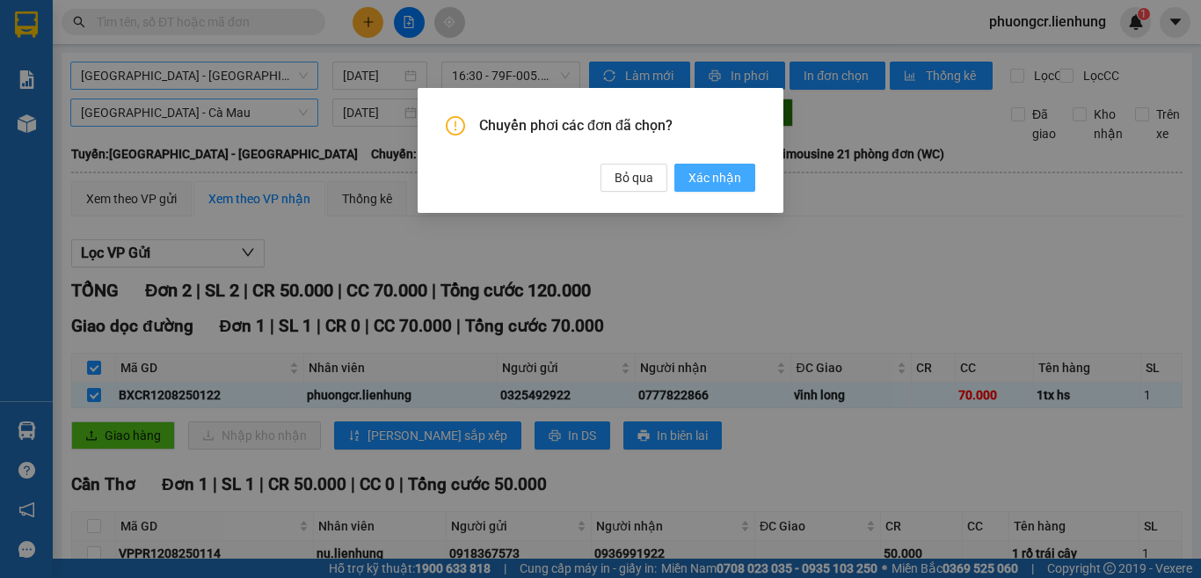
click at [718, 172] on span "Xác nhận" at bounding box center [714, 177] width 53 height 19
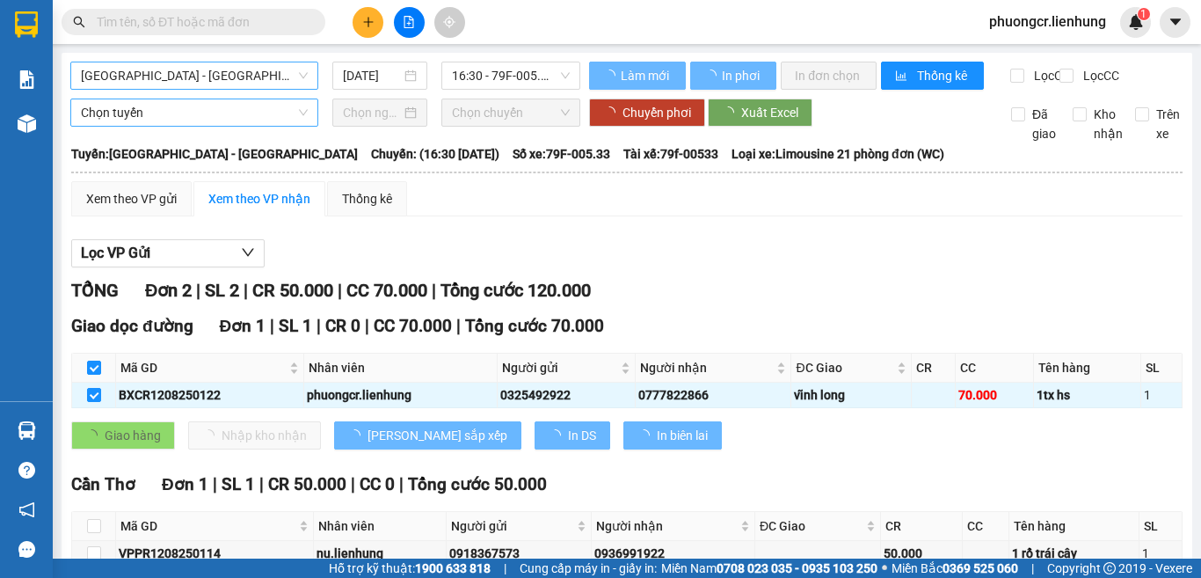
checkbox input "false"
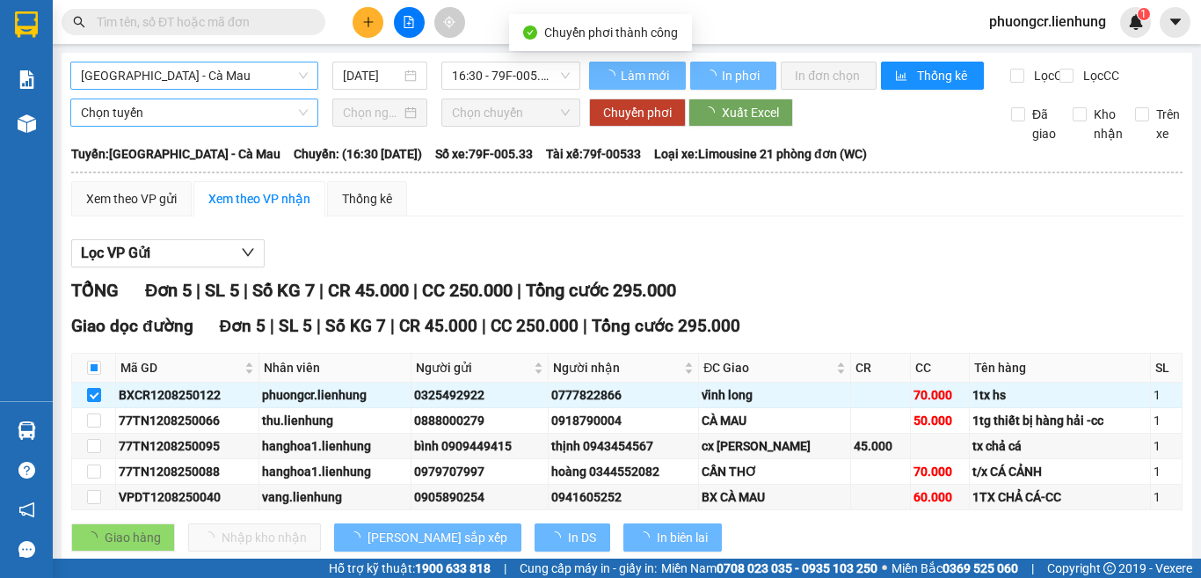
checkbox input "false"
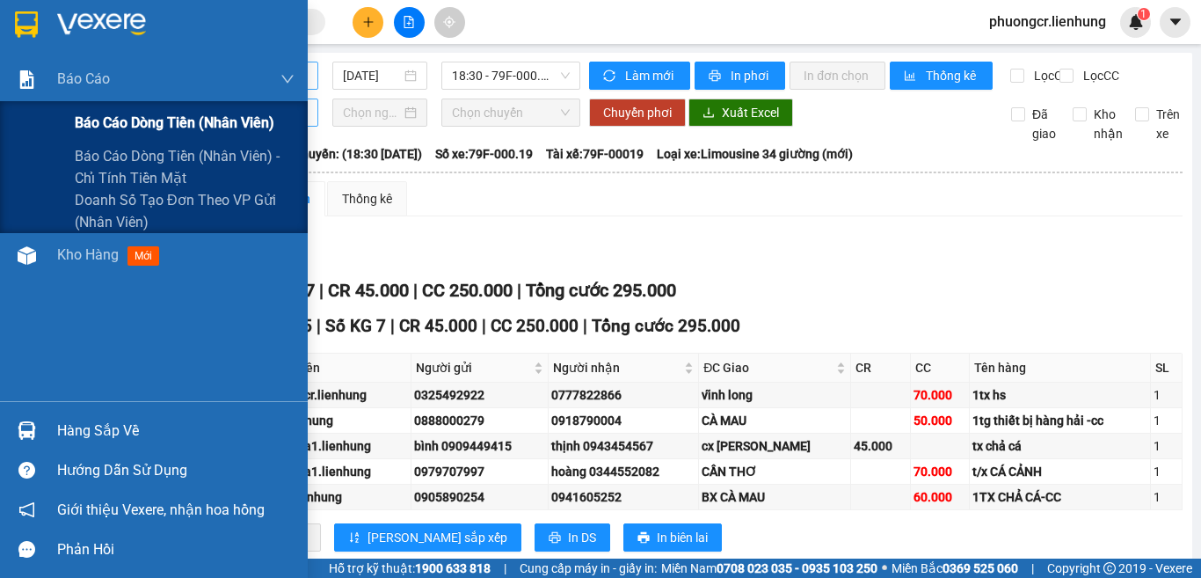
click at [141, 127] on span "Báo cáo dòng tiền (nhân viên)" at bounding box center [175, 123] width 200 height 22
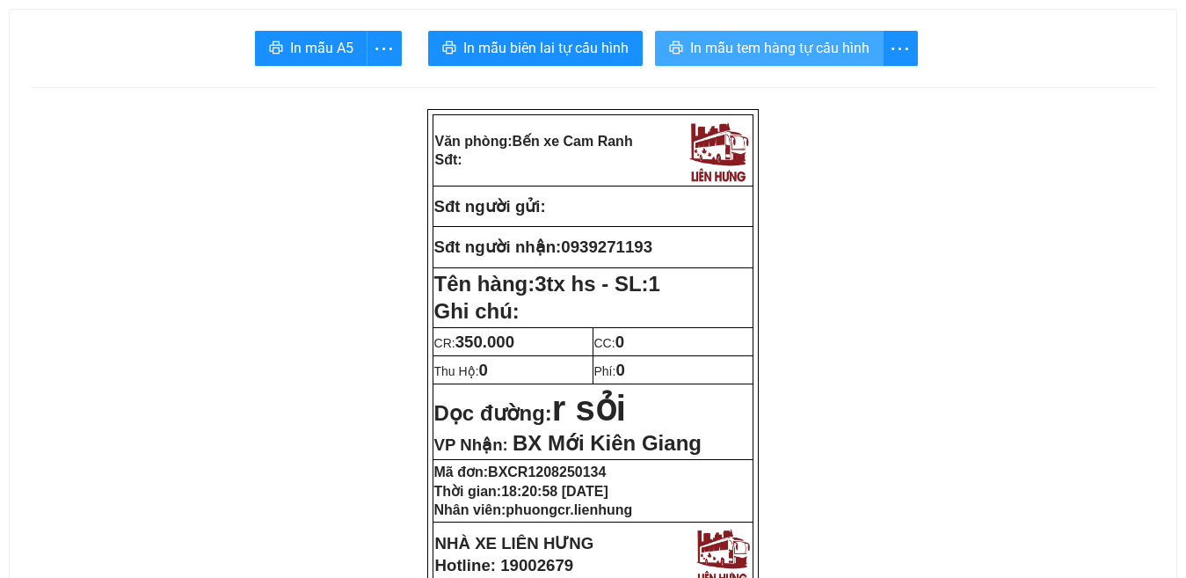
click at [813, 48] on span "In mẫu tem hàng tự cấu hình" at bounding box center [779, 48] width 179 height 22
click at [802, 47] on span "In mẫu tem hàng tự cấu hình" at bounding box center [779, 48] width 179 height 22
click at [802, 44] on span "In mẫu tem hàng tự cấu hình" at bounding box center [779, 48] width 179 height 22
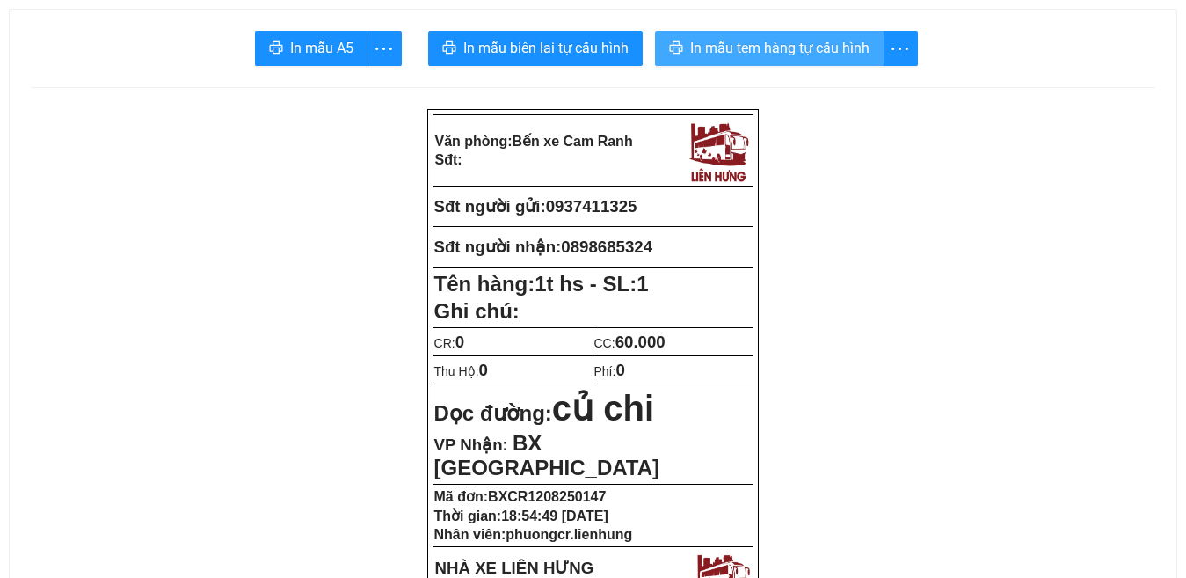
click at [811, 43] on span "In mẫu tem hàng tự cấu hình" at bounding box center [779, 48] width 179 height 22
click at [807, 47] on span "In mẫu tem hàng tự cấu hình" at bounding box center [779, 48] width 179 height 22
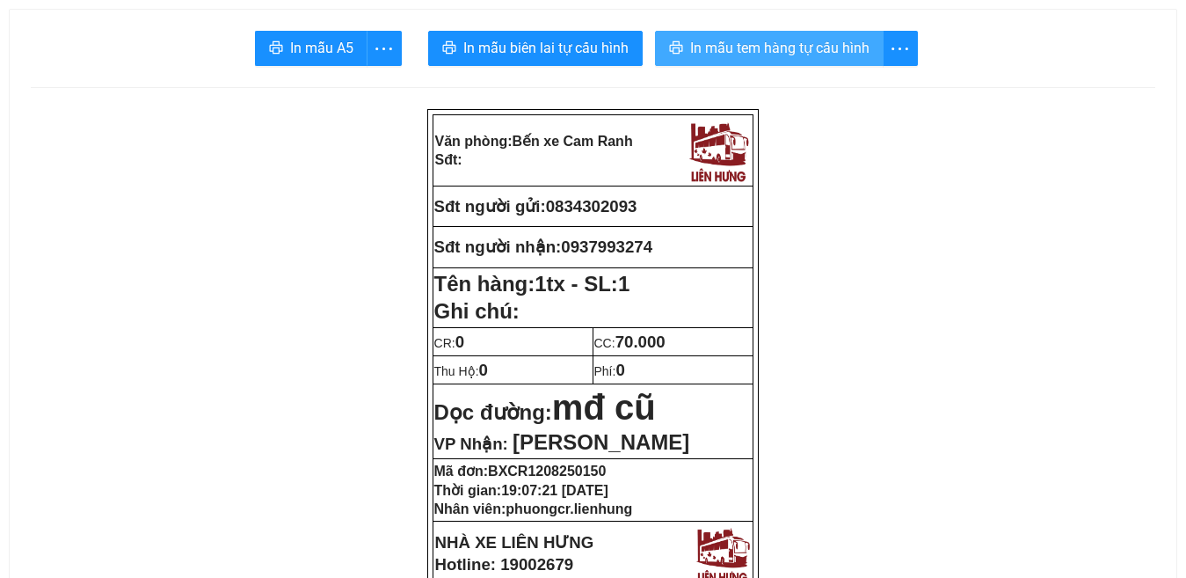
click at [813, 44] on span "In mẫu tem hàng tự cấu hình" at bounding box center [779, 48] width 179 height 22
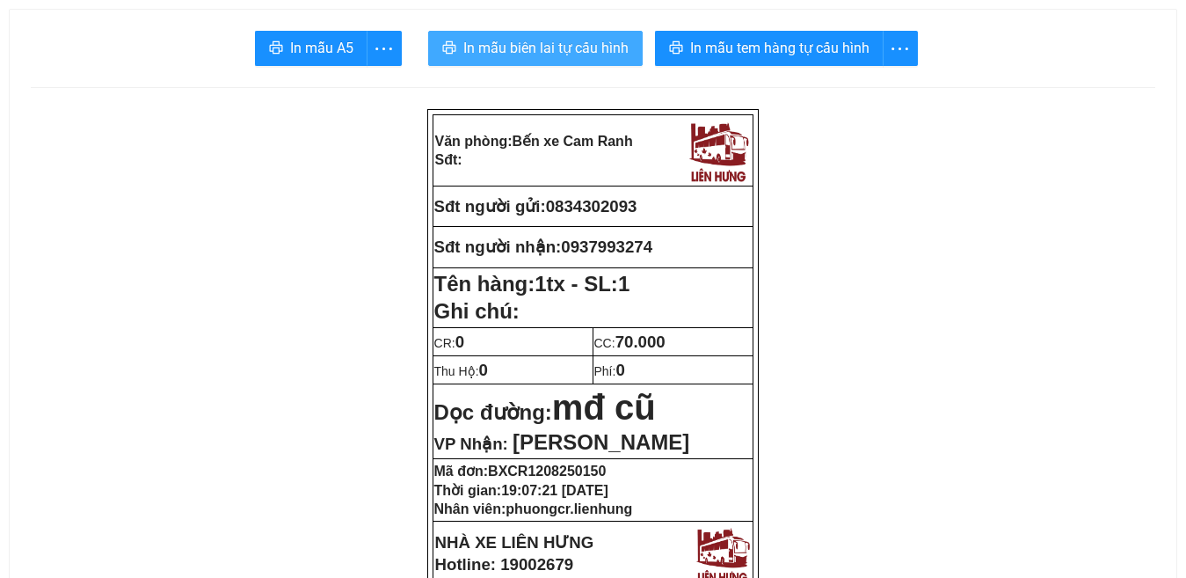
click at [568, 50] on span "In mẫu biên lai tự cấu hình" at bounding box center [545, 48] width 165 height 22
